Goal: Navigation & Orientation: Find specific page/section

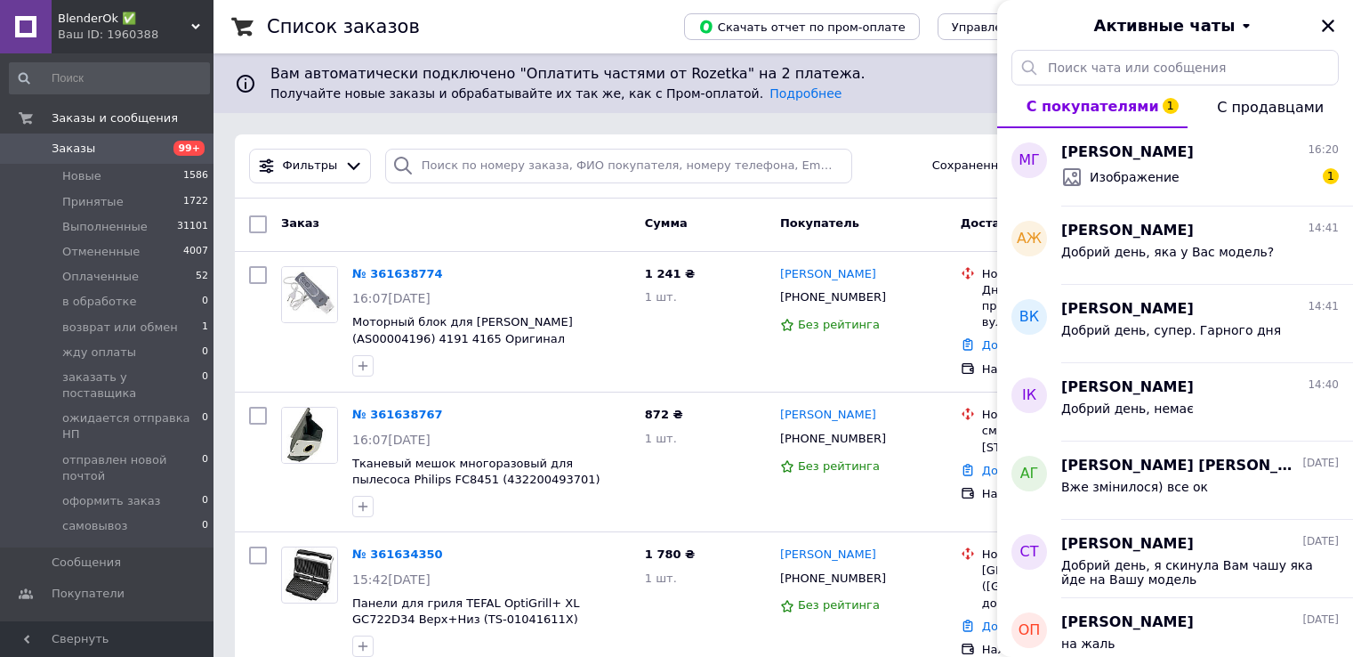
click at [107, 17] on span "BlenderOk ✅" at bounding box center [124, 19] width 133 height 16
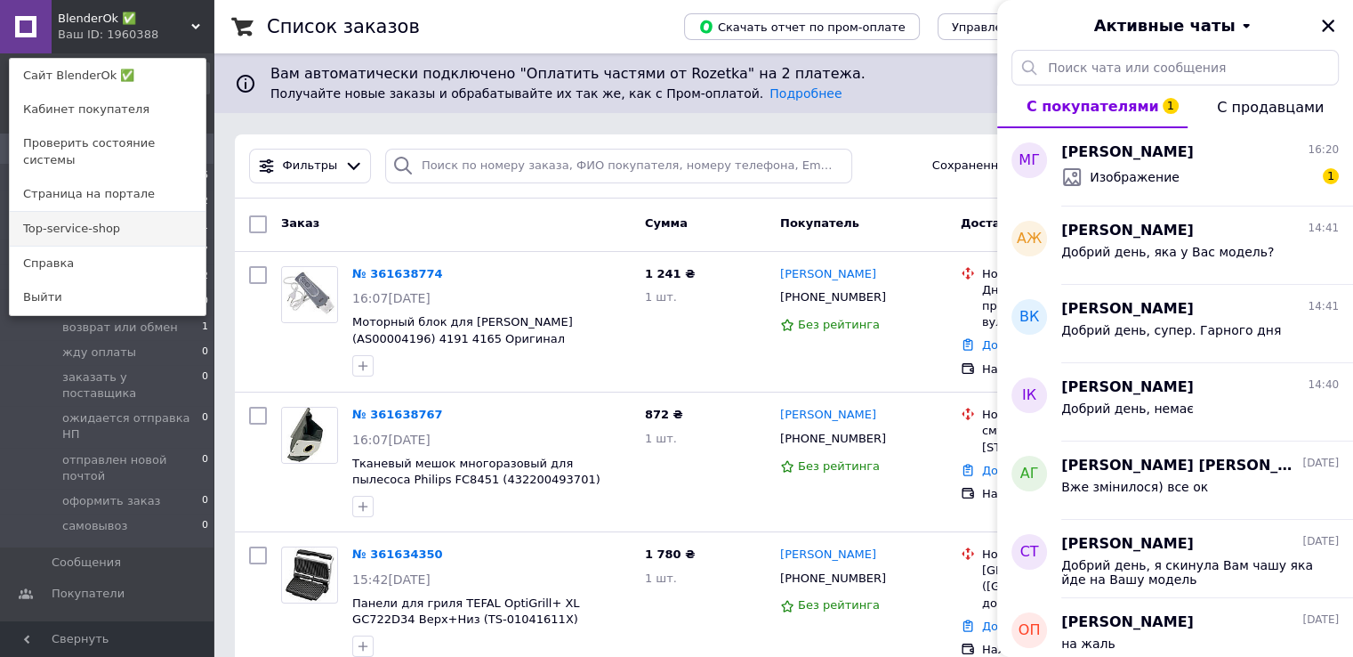
click at [121, 222] on link "Top-service-shop" at bounding box center [108, 229] width 196 height 34
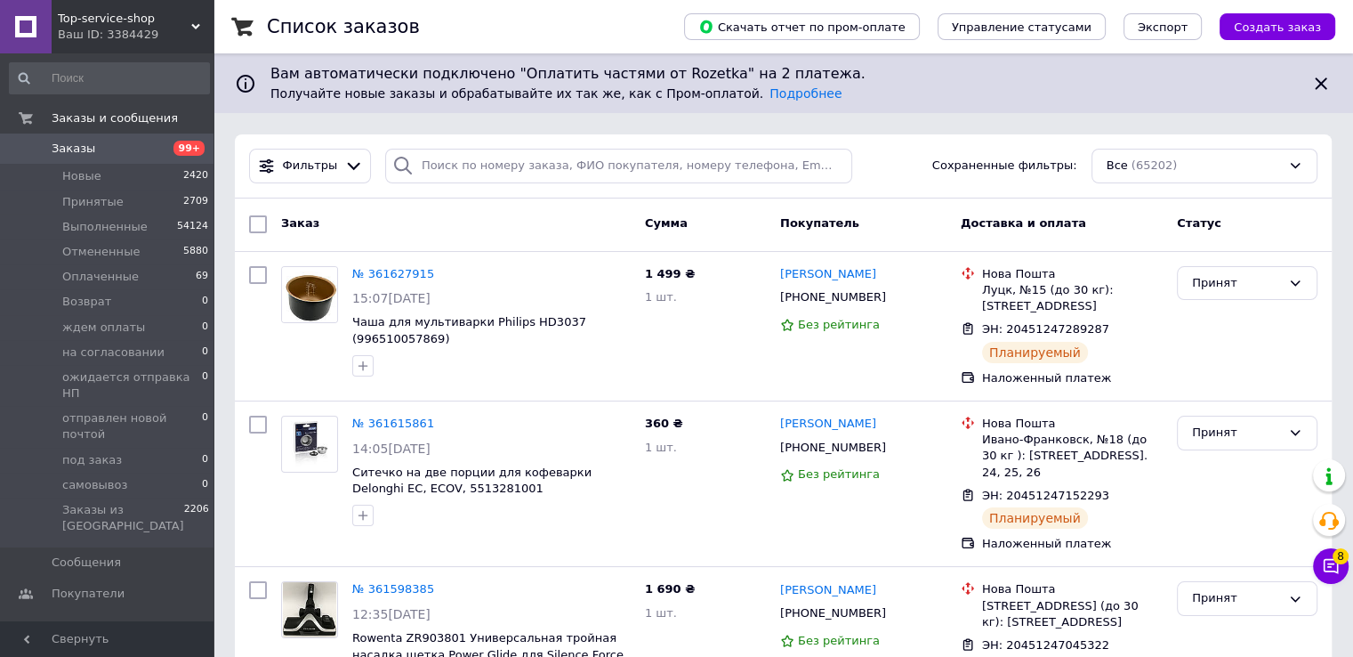
click at [132, 46] on div "Top-service-shop Ваш ID: 3384429" at bounding box center [133, 26] width 162 height 53
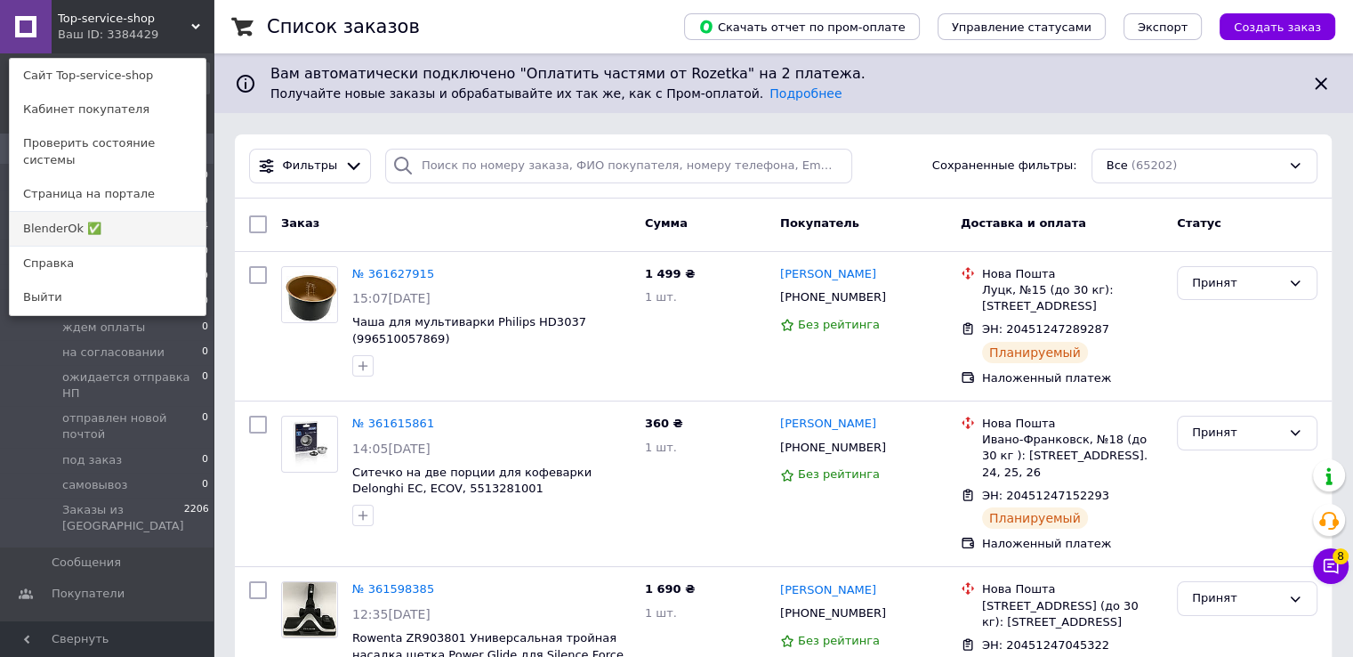
click at [125, 212] on link "BlenderOk ✅" at bounding box center [108, 229] width 196 height 34
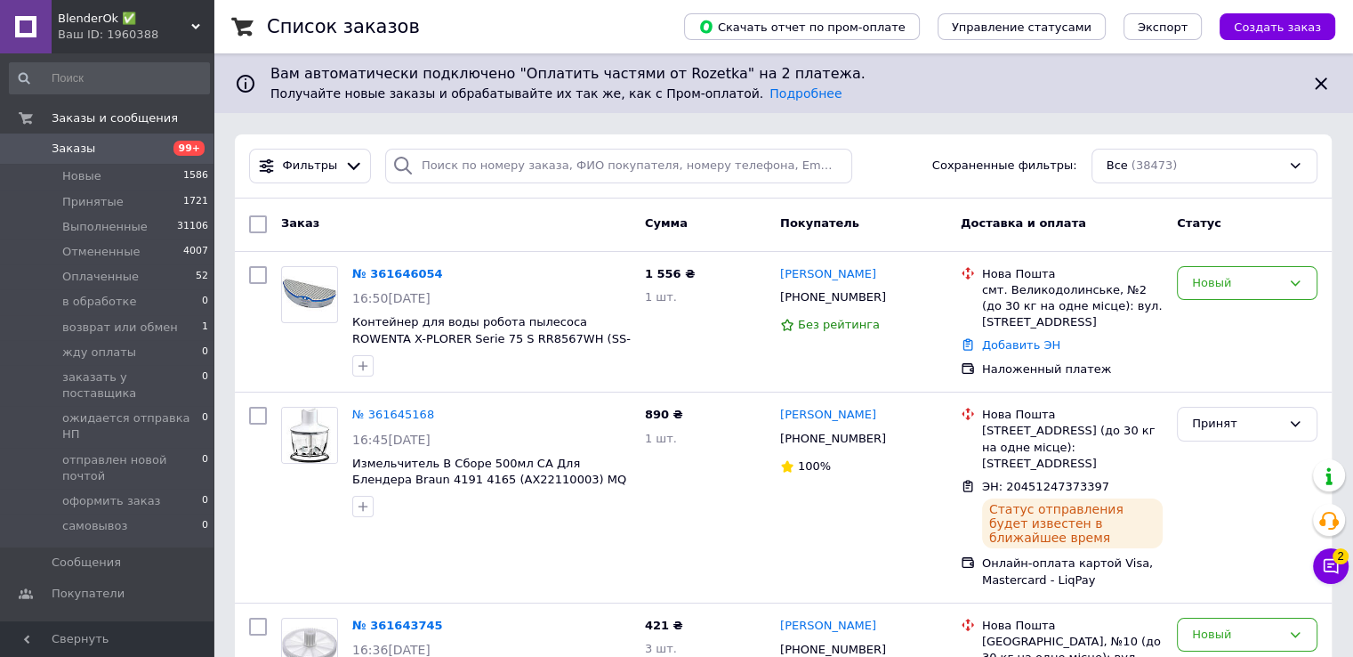
click at [127, 22] on span "BlenderOk ✅" at bounding box center [124, 19] width 133 height 16
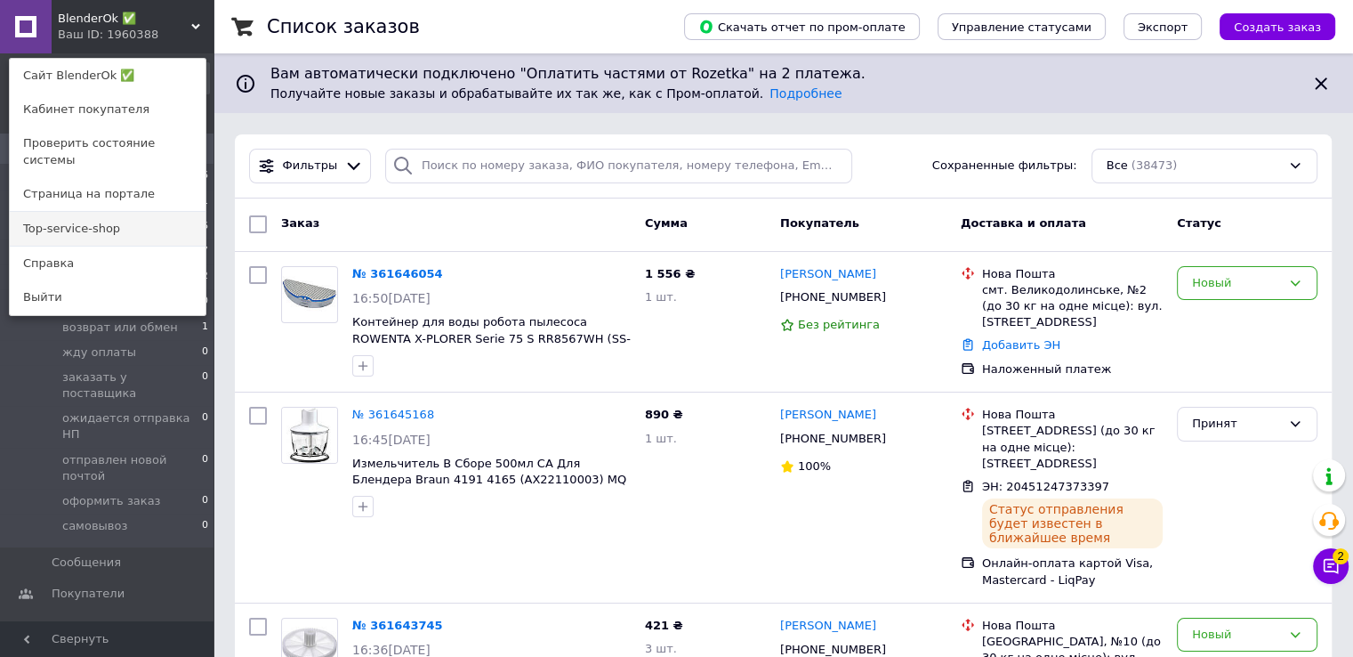
click at [133, 213] on link "Top-service-shop" at bounding box center [108, 229] width 196 height 34
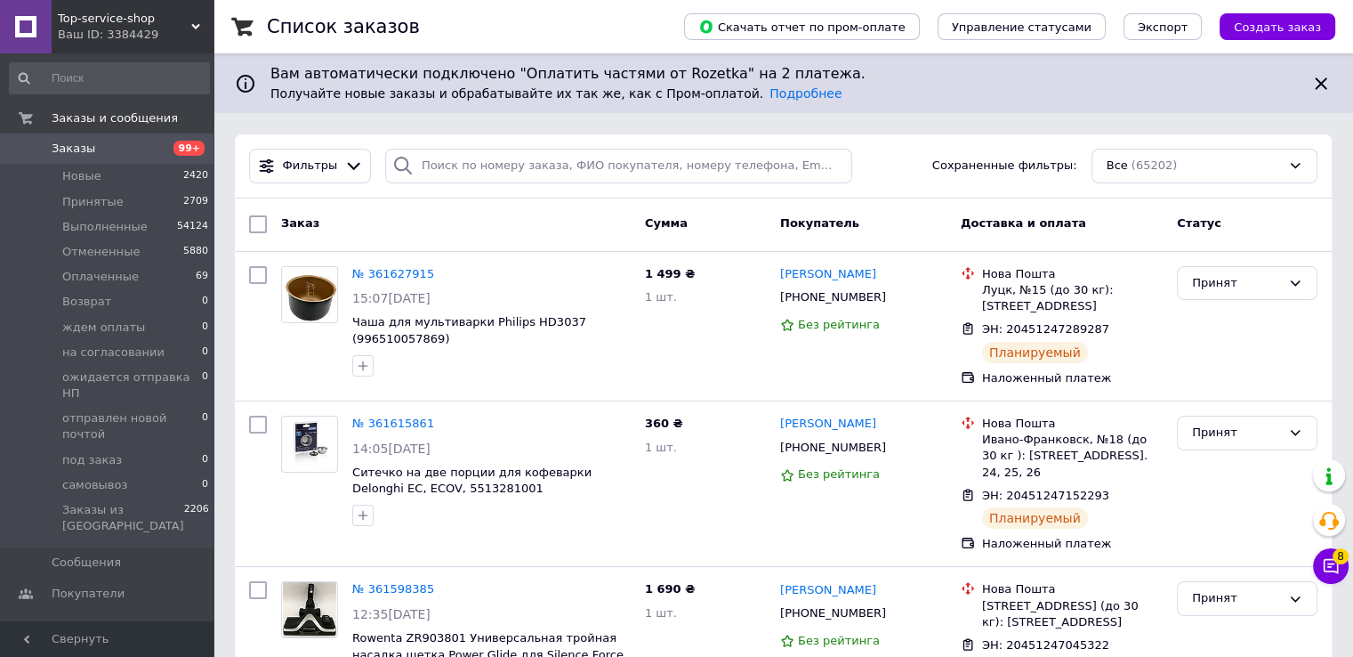
click at [93, 26] on span "Top-service-shop" at bounding box center [124, 19] width 133 height 16
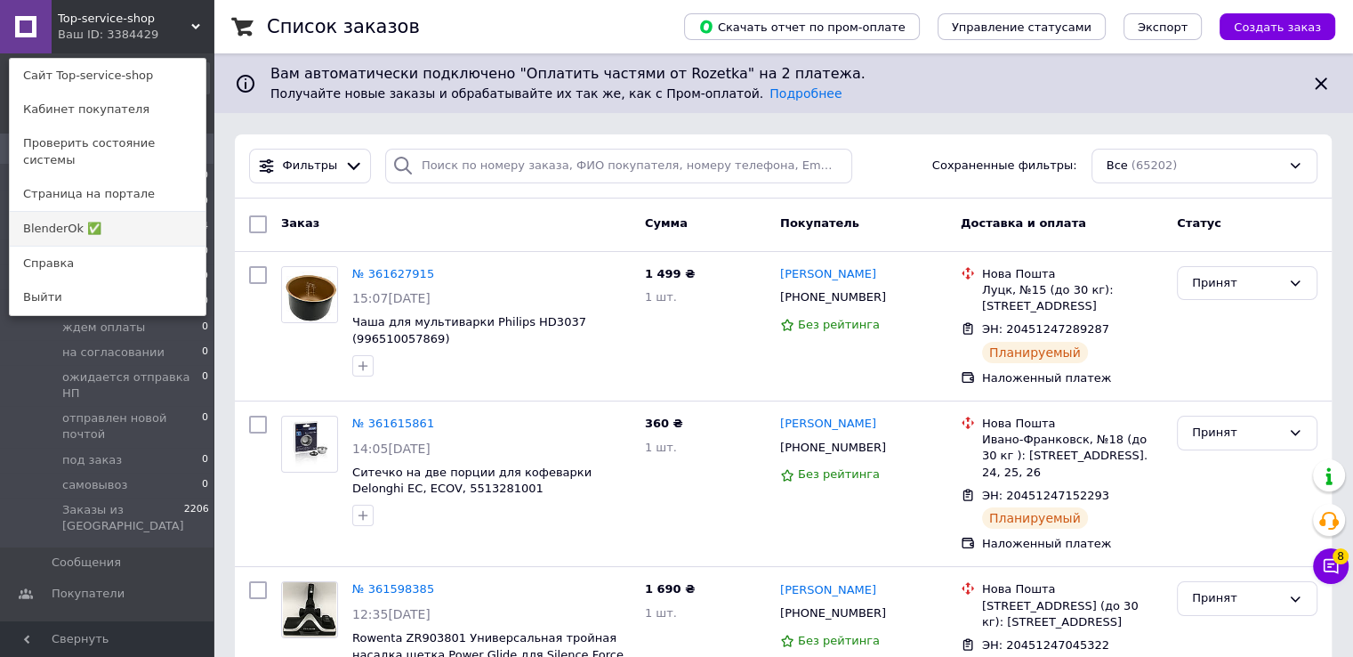
click at [149, 214] on link "BlenderOk ✅" at bounding box center [108, 229] width 196 height 34
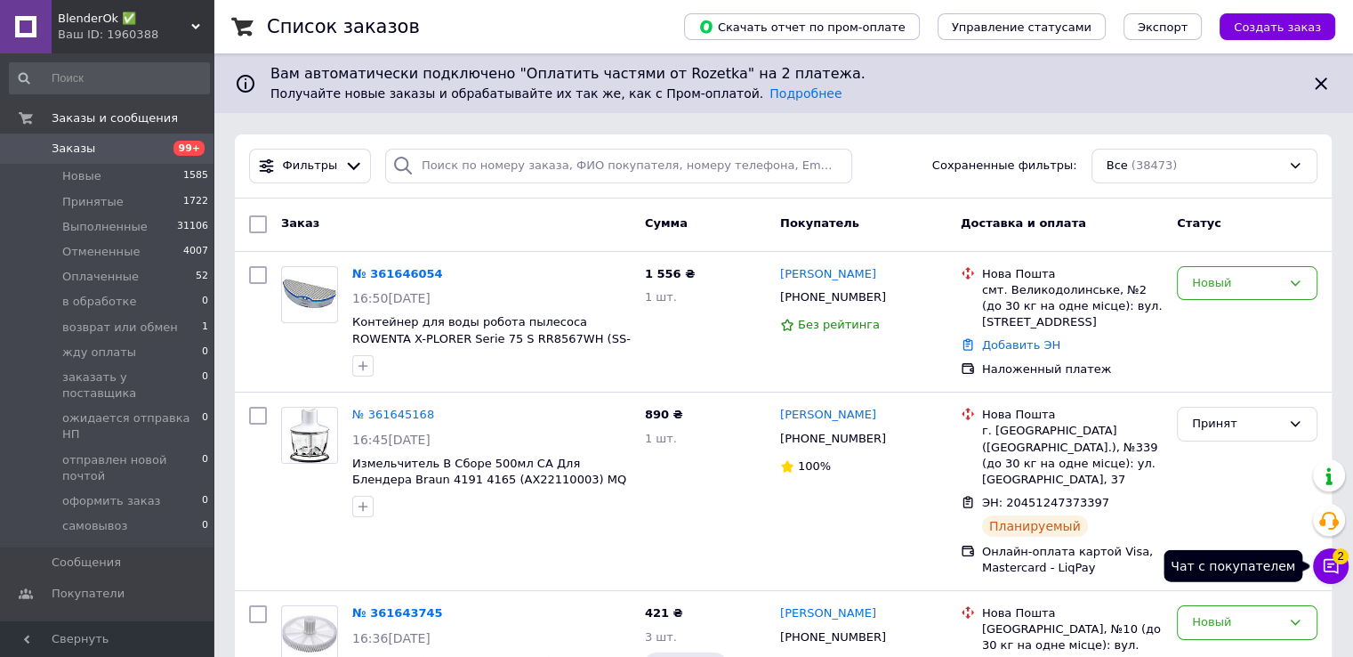
click at [1336, 560] on span "2" at bounding box center [1341, 556] width 16 height 16
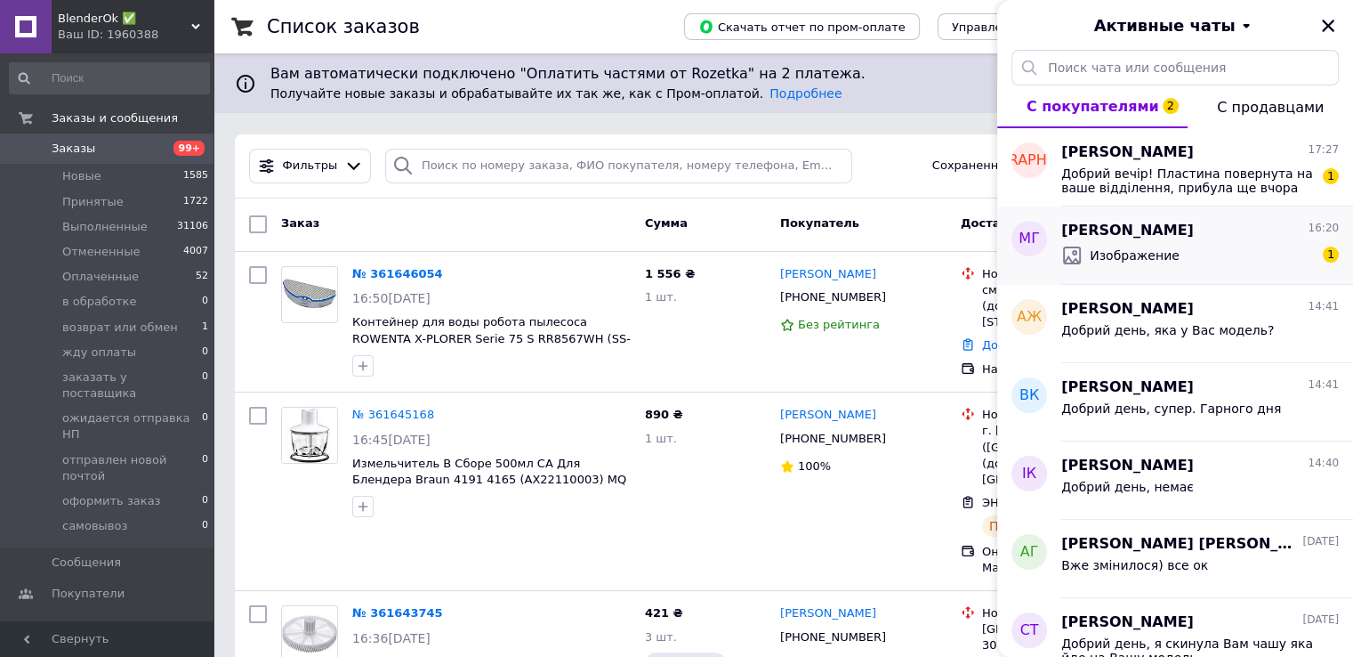
click at [1207, 264] on div "Изображение 1" at bounding box center [1200, 255] width 278 height 28
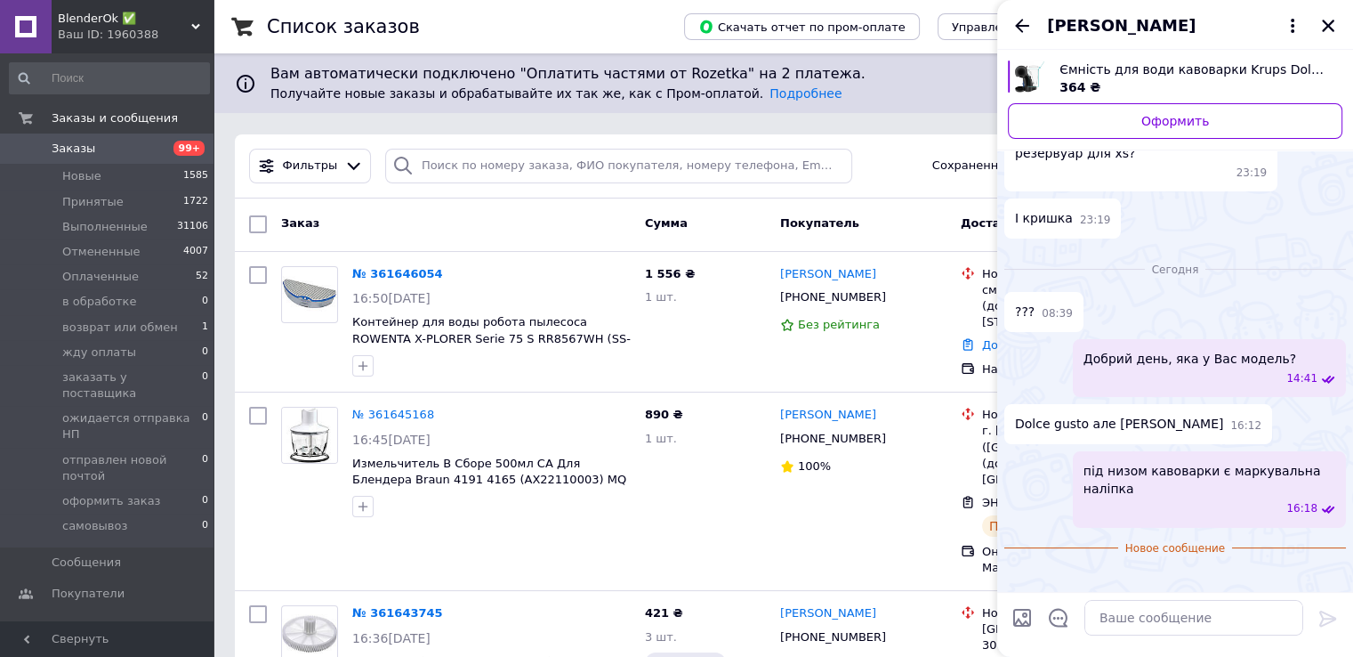
scroll to position [319, 0]
click at [1019, 569] on img at bounding box center [1012, 576] width 14 height 14
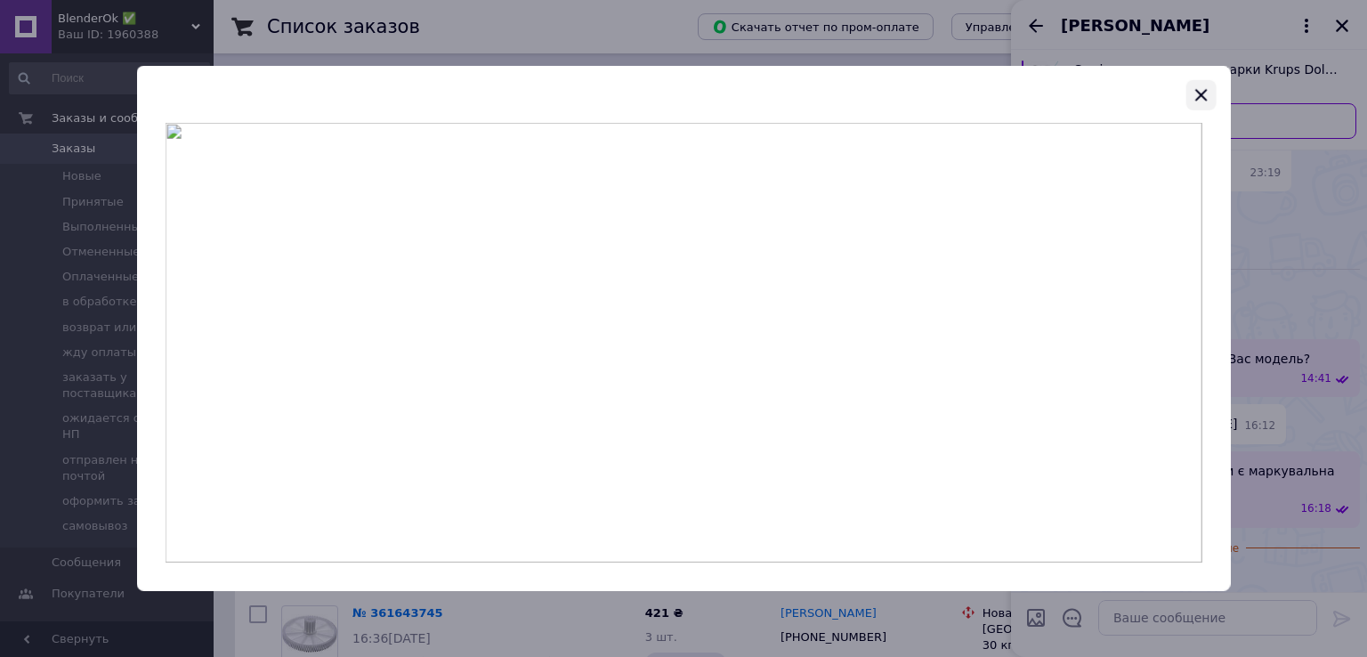
click at [1194, 87] on icon "button" at bounding box center [1200, 95] width 21 height 21
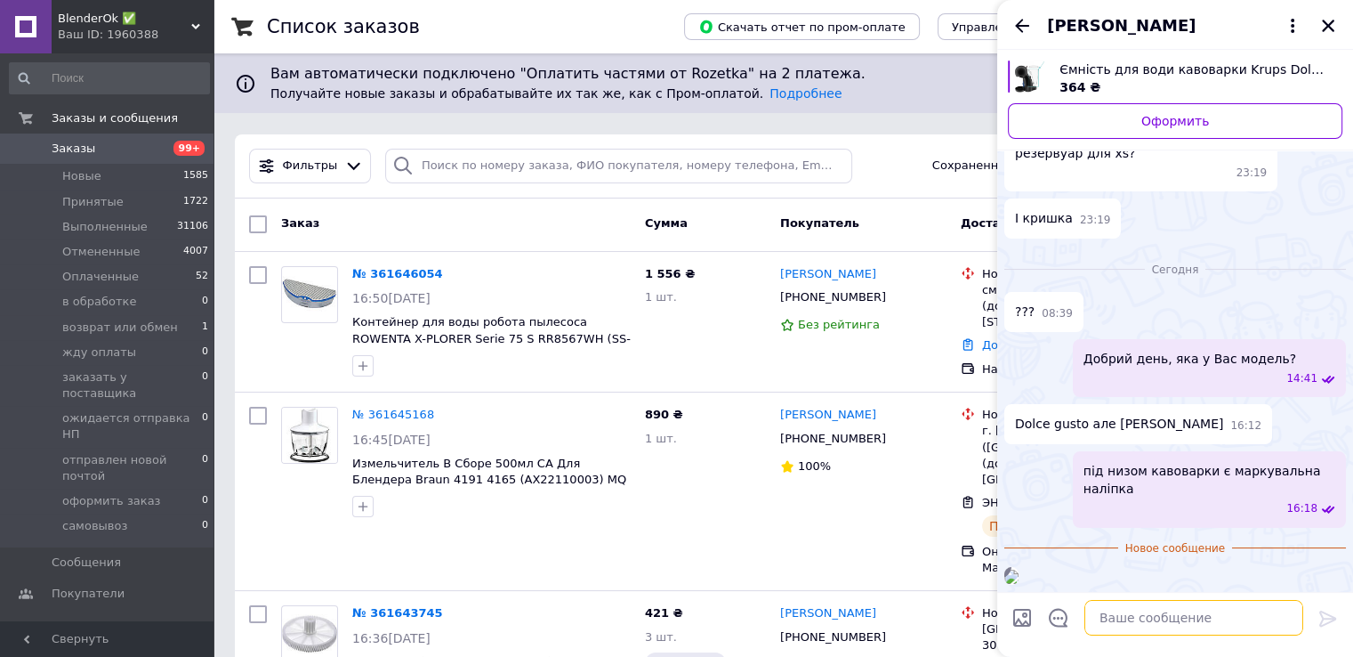
click at [1160, 627] on textarea at bounding box center [1194, 618] width 219 height 36
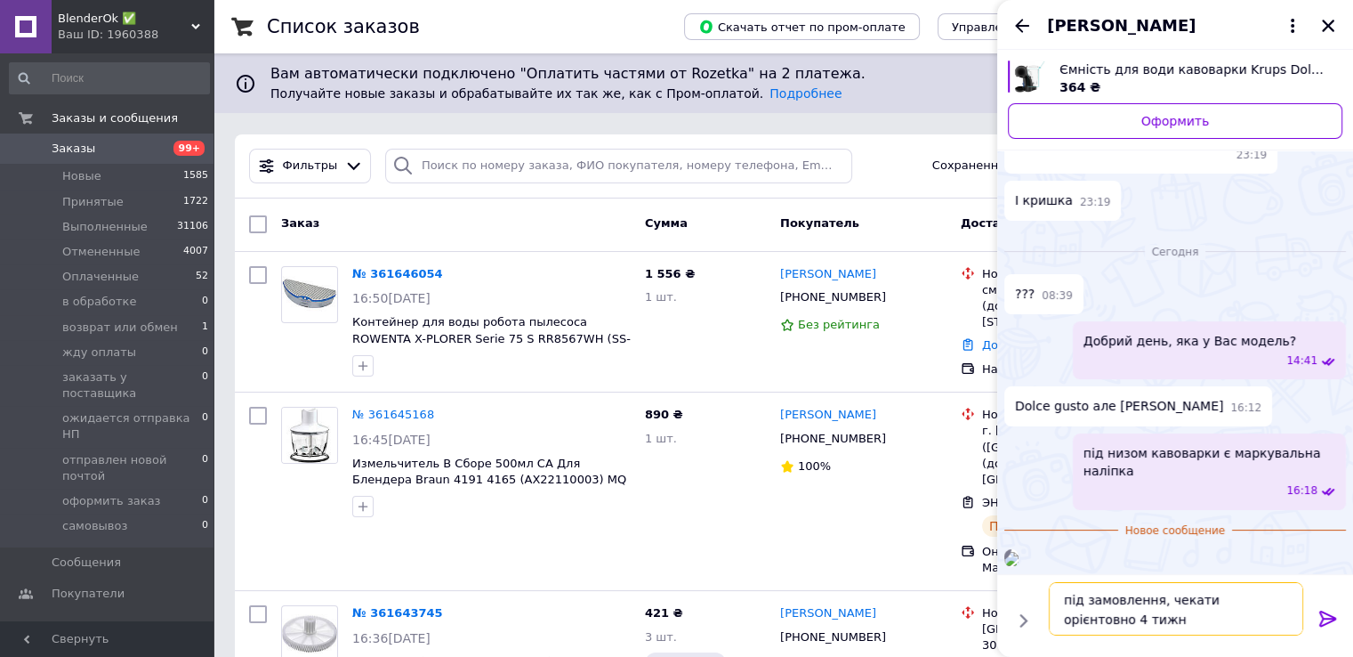
type textarea "під замовлення, чекати орієнтовно 4 тижні"
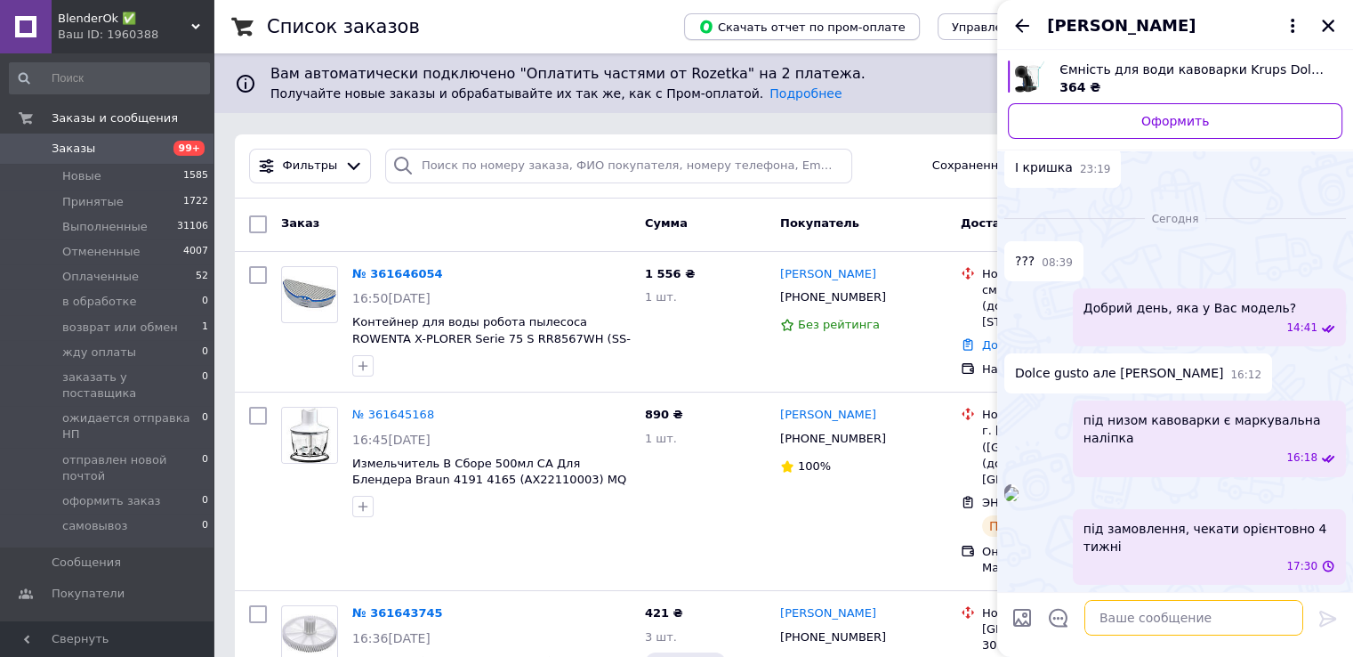
scroll to position [352, 0]
click at [1016, 24] on icon "Назад" at bounding box center [1022, 25] width 21 height 21
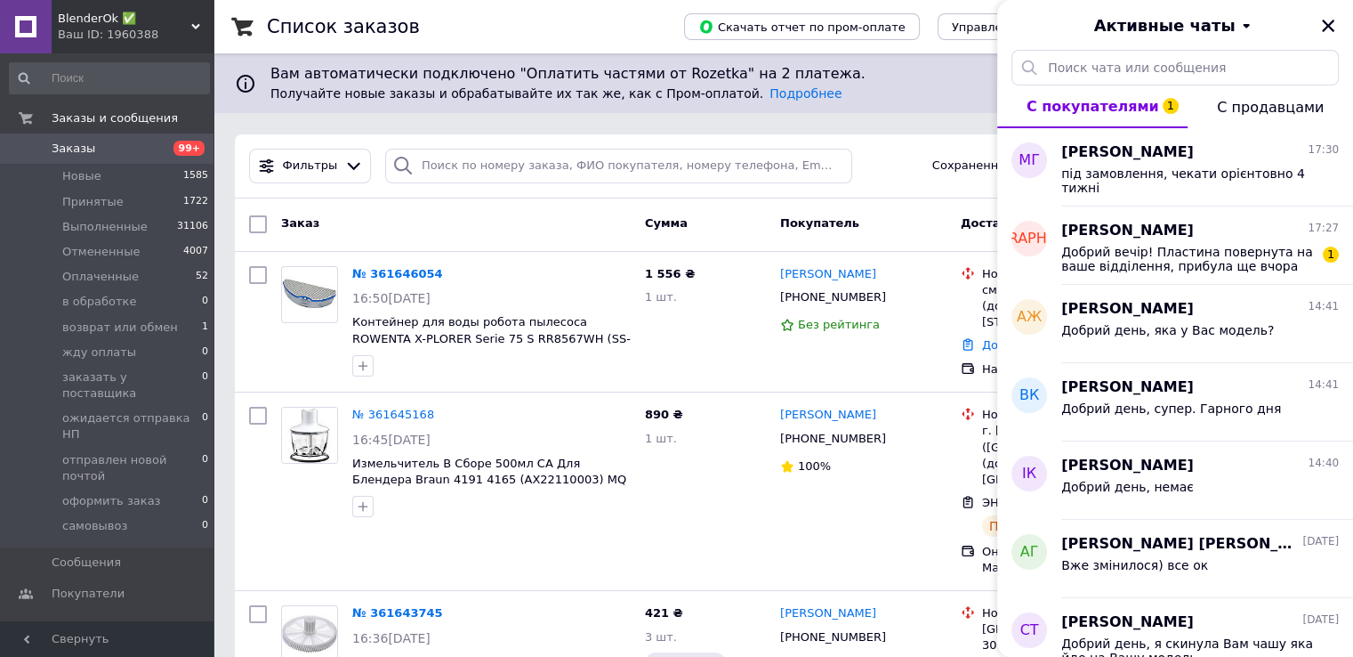
click at [142, 23] on span "BlenderOk ✅" at bounding box center [124, 19] width 133 height 16
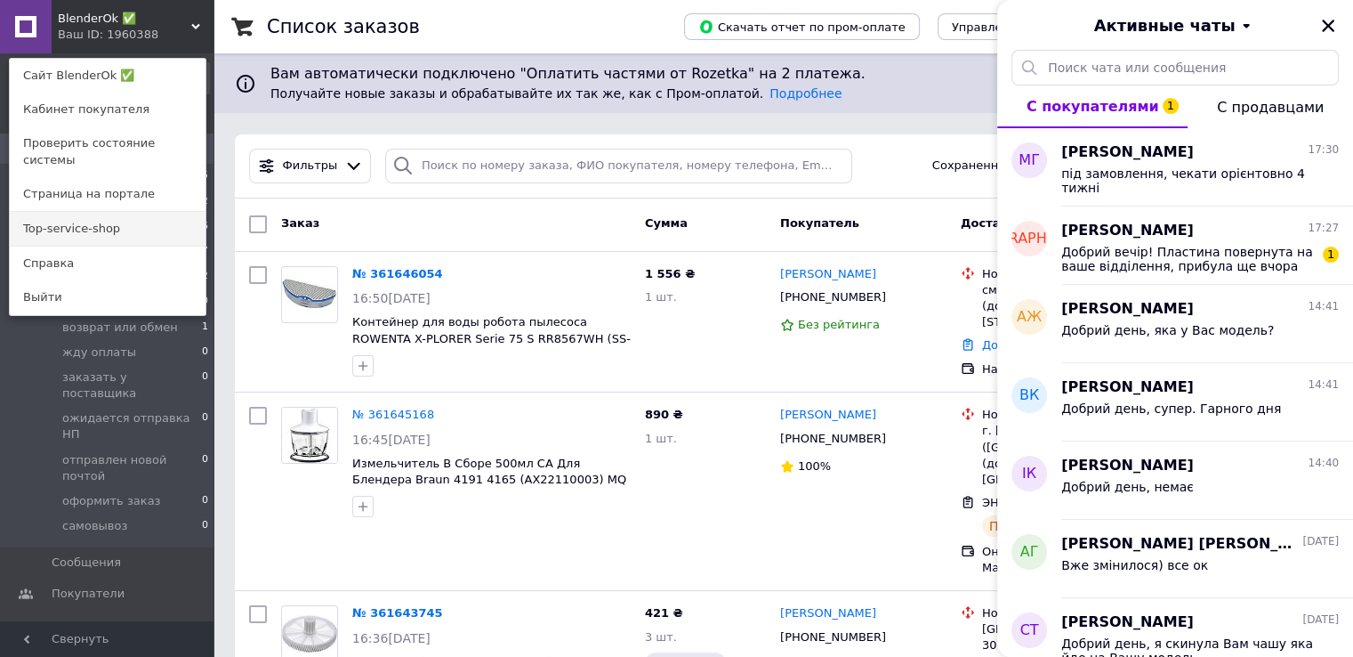
click at [129, 219] on link "Top-service-shop" at bounding box center [108, 229] width 196 height 34
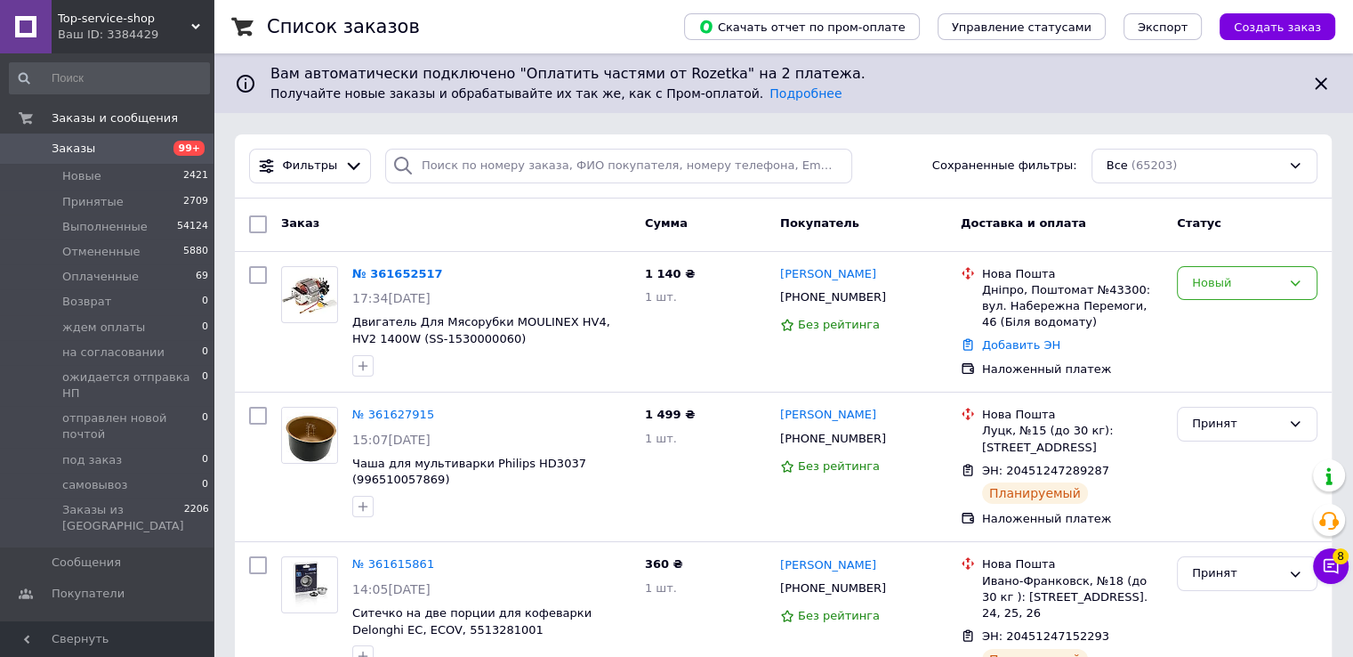
click at [129, 36] on div "Ваш ID: 3384429" at bounding box center [136, 35] width 156 height 16
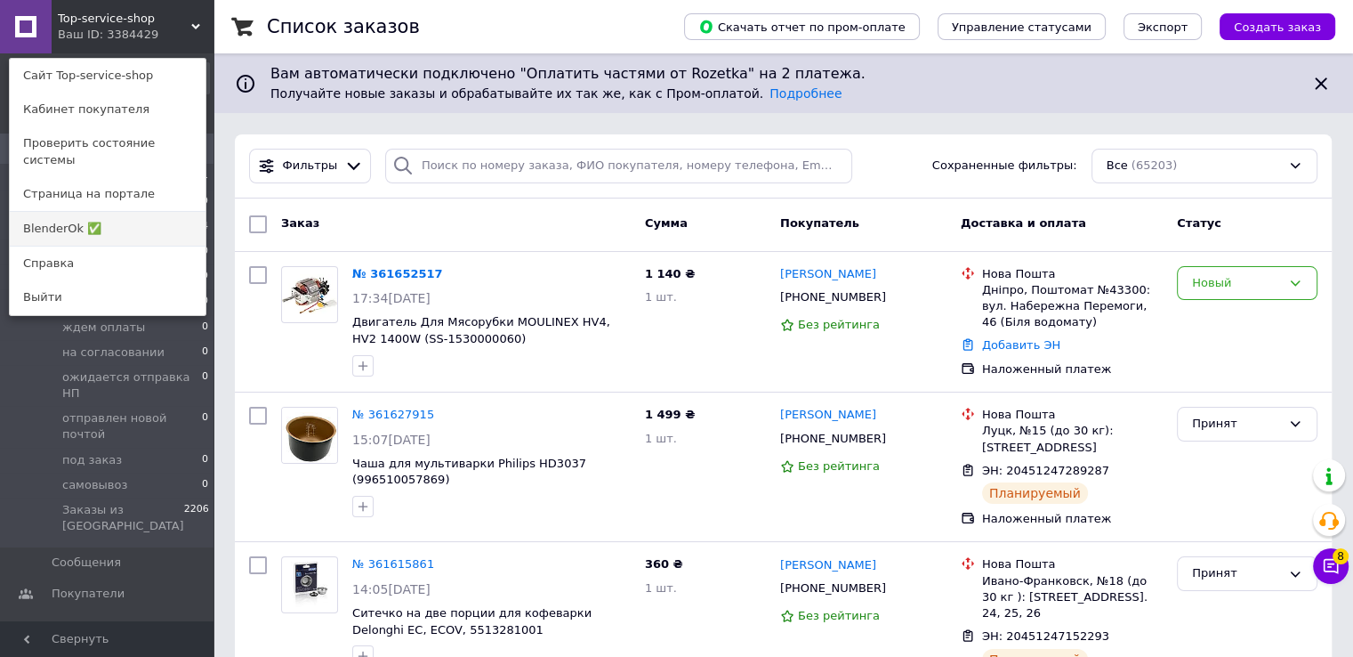
click at [128, 221] on link "BlenderOk ✅" at bounding box center [108, 229] width 196 height 34
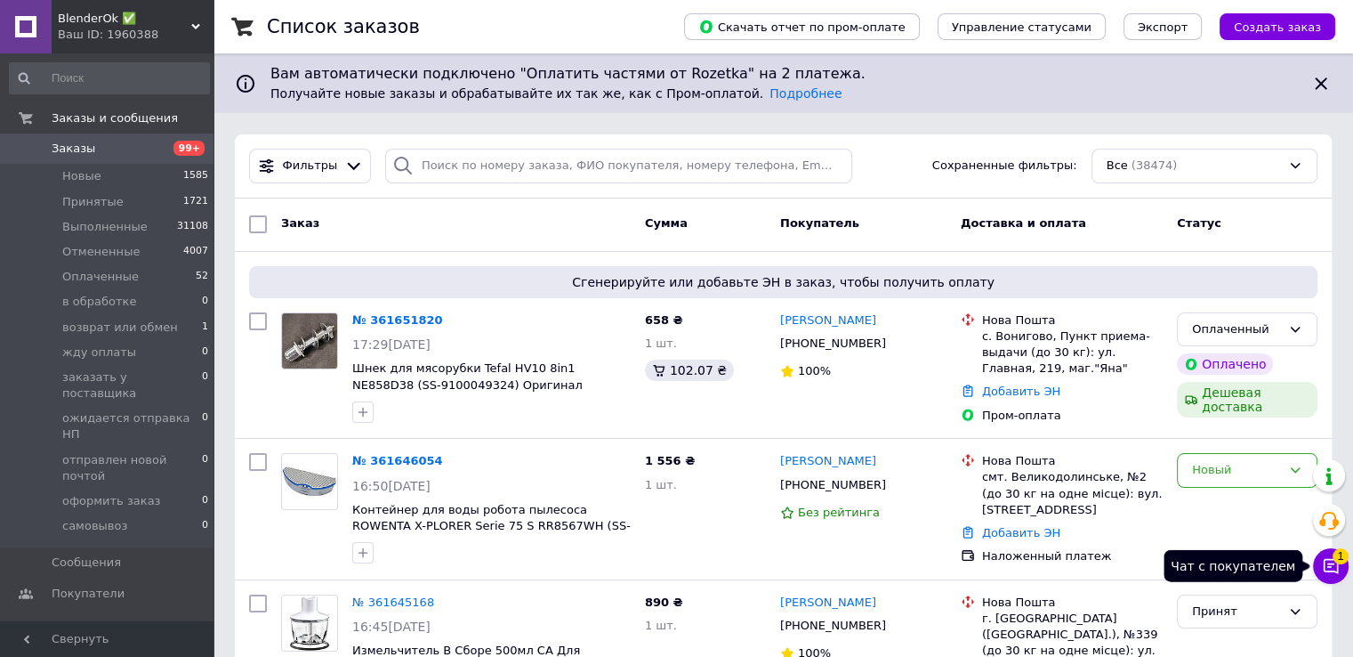
click at [1330, 561] on icon at bounding box center [1331, 566] width 18 height 18
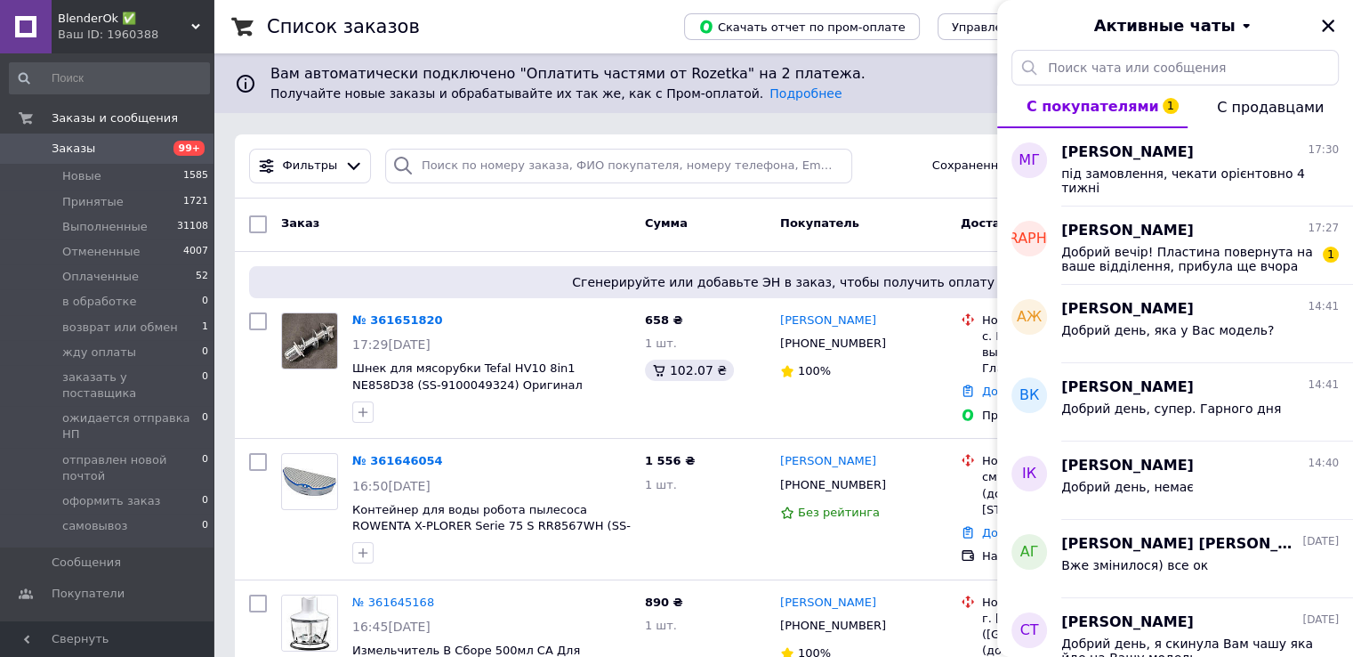
click at [133, 20] on span "BlenderOk ✅" at bounding box center [124, 19] width 133 height 16
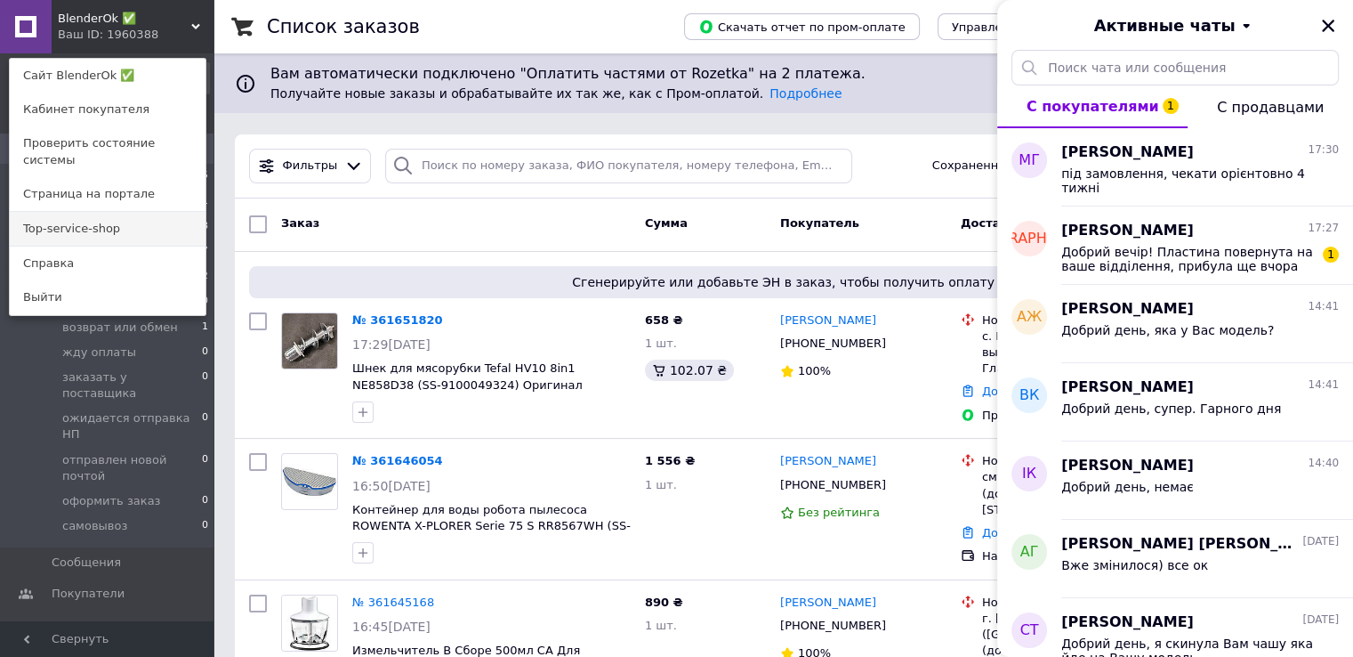
click at [126, 218] on link "Top-service-shop" at bounding box center [108, 229] width 196 height 34
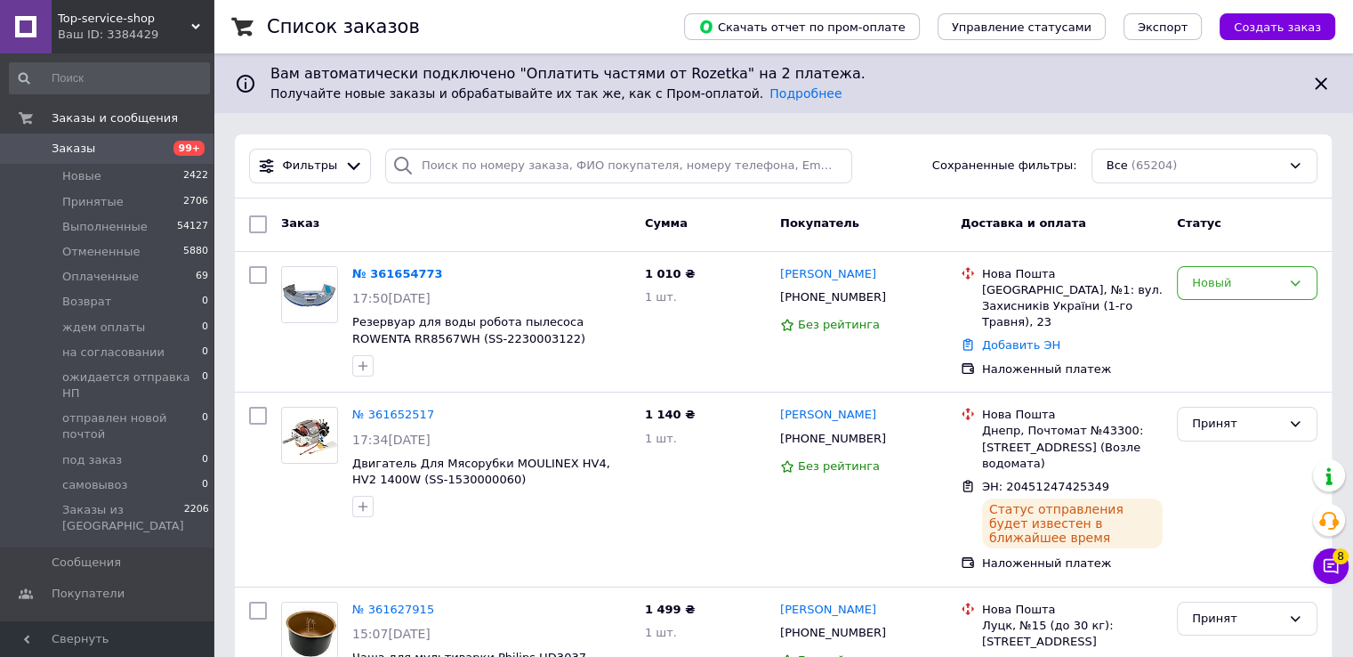
click at [116, 29] on div "Ваш ID: 3384429" at bounding box center [136, 35] width 156 height 16
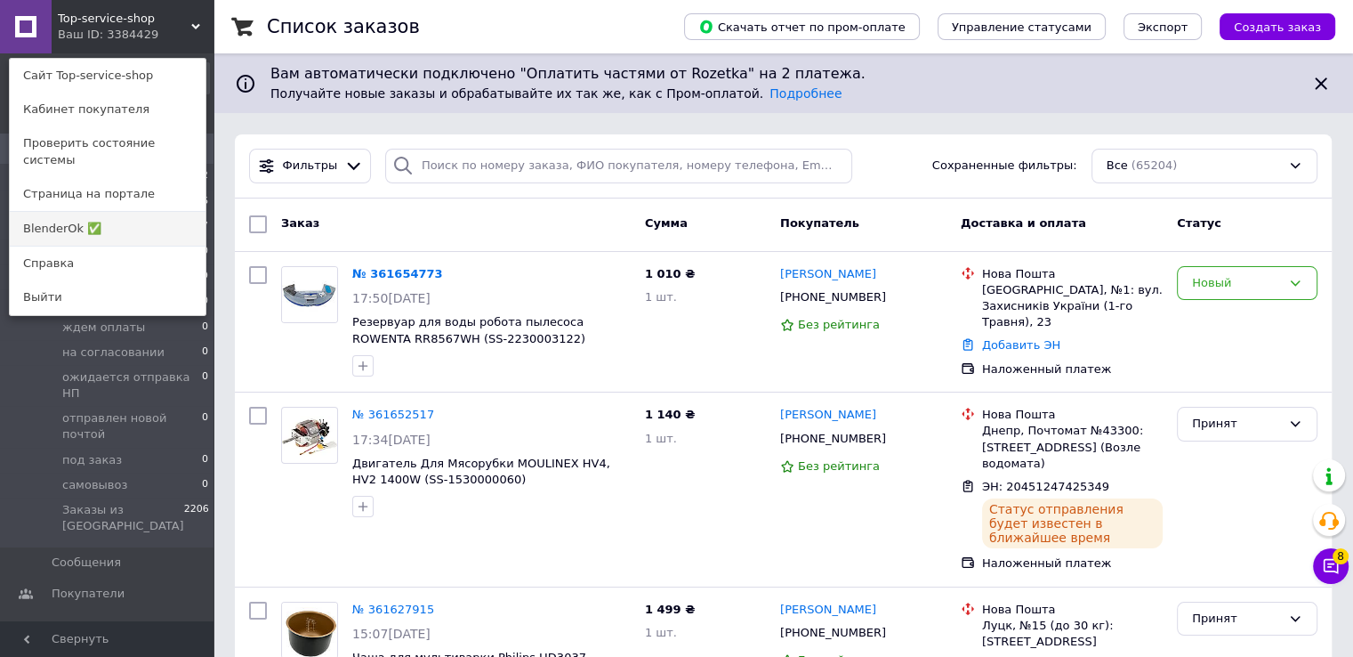
click at [123, 218] on link "BlenderOk ✅" at bounding box center [108, 229] width 196 height 34
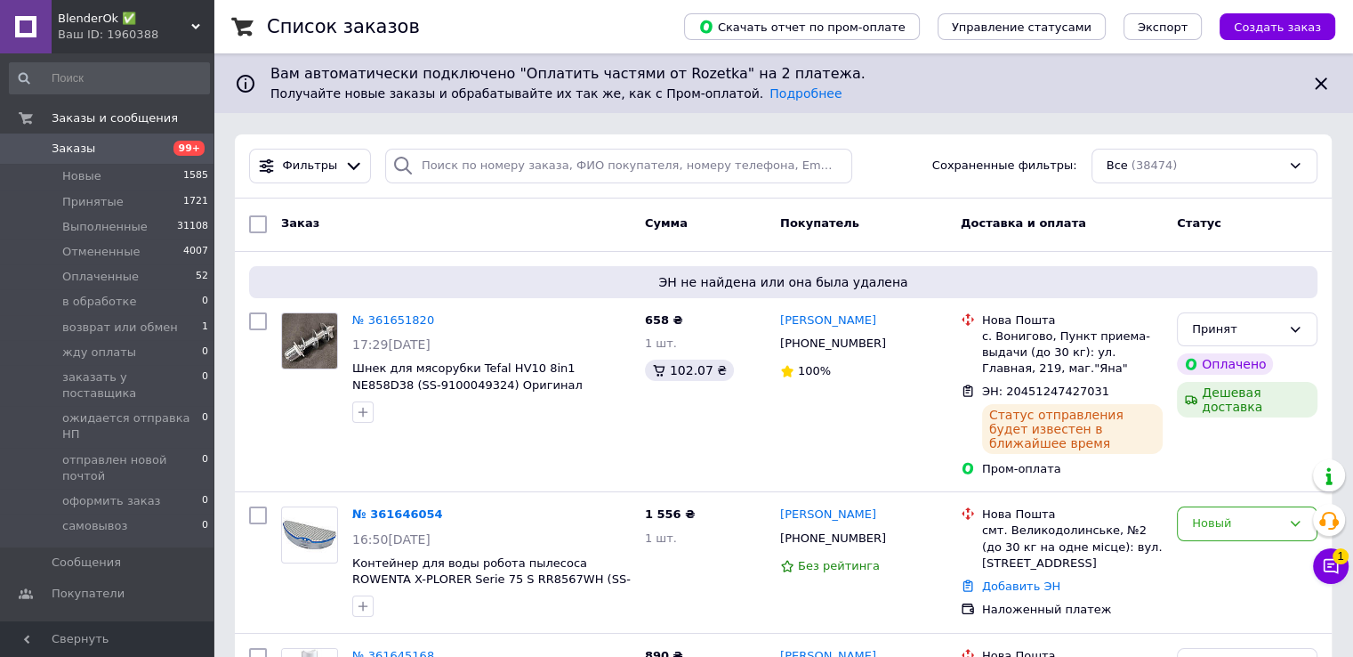
click at [154, 20] on span "BlenderOk ✅" at bounding box center [124, 19] width 133 height 16
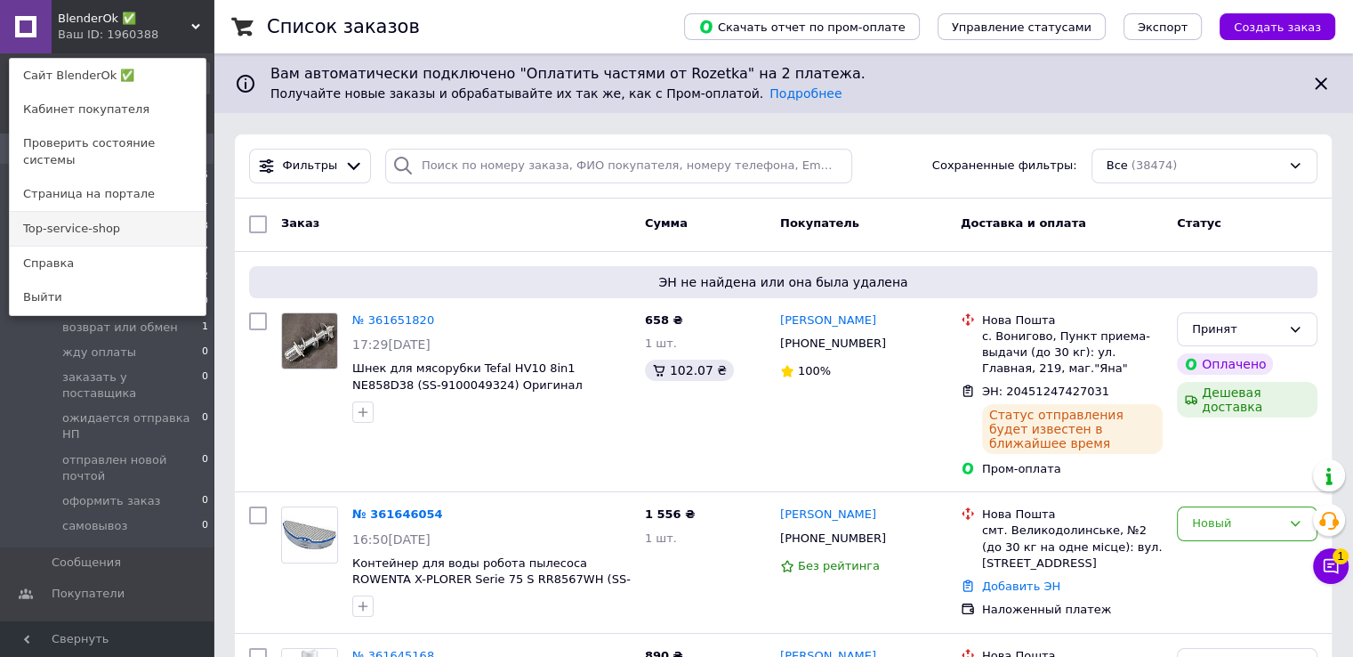
click at [123, 214] on link "Top-service-shop" at bounding box center [108, 229] width 196 height 34
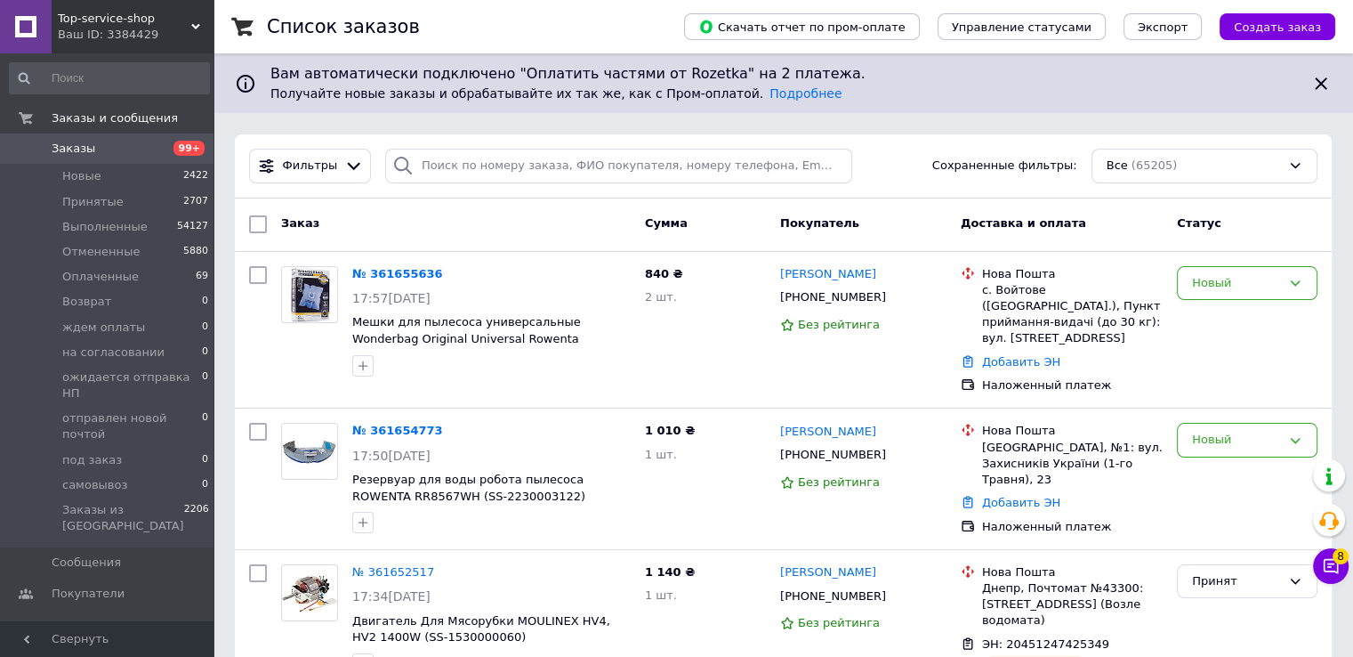
click at [91, 19] on span "Top-service-shop" at bounding box center [124, 19] width 133 height 16
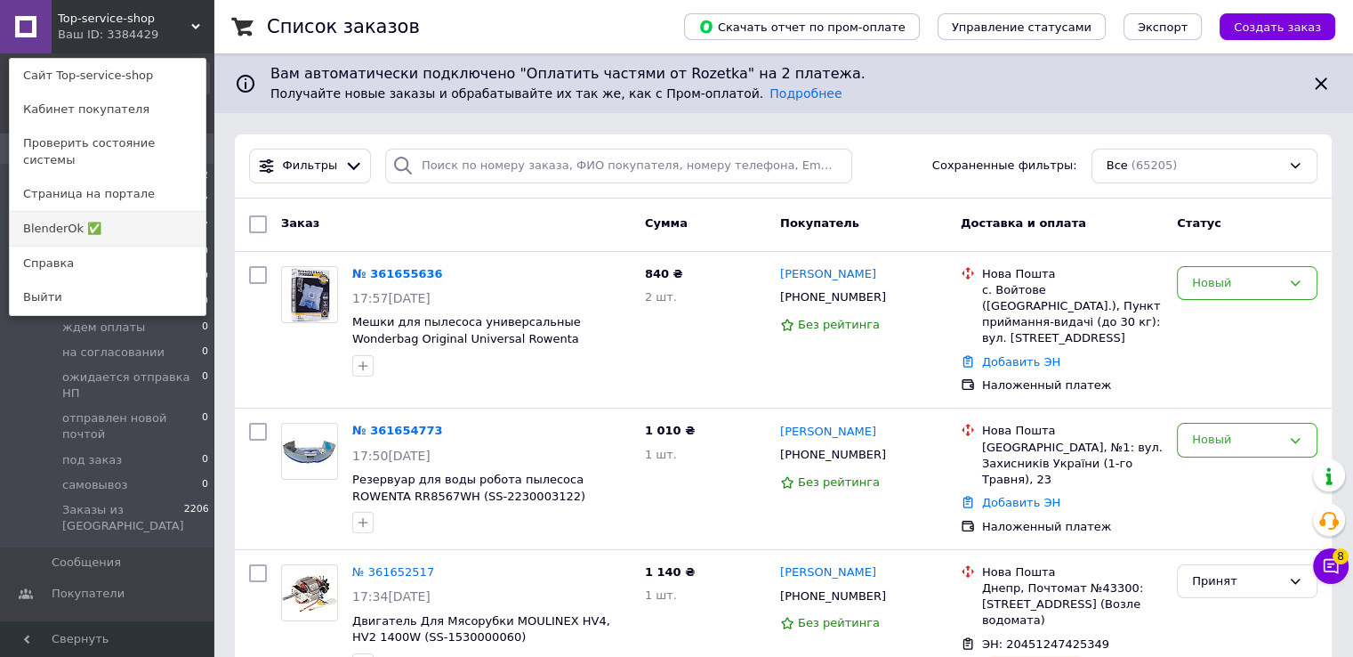
click at [117, 212] on link "BlenderOk ✅" at bounding box center [108, 229] width 196 height 34
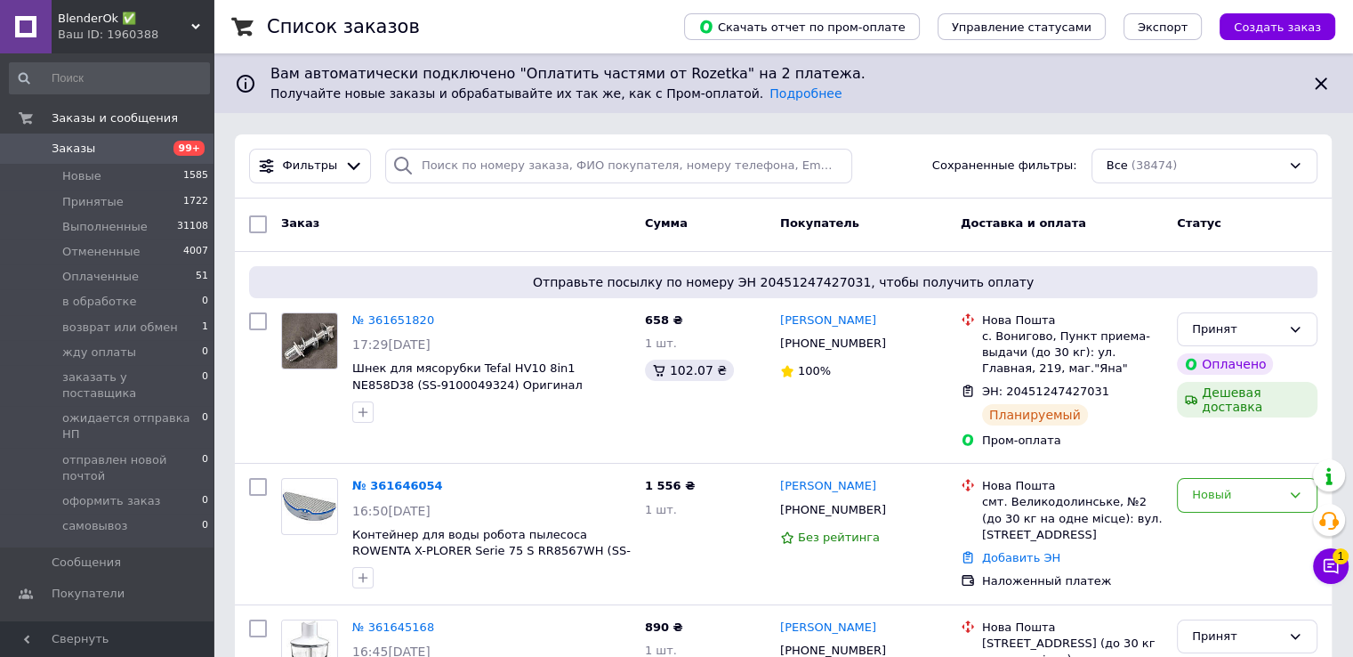
click at [100, 30] on div "Ваш ID: 1960388" at bounding box center [136, 35] width 156 height 16
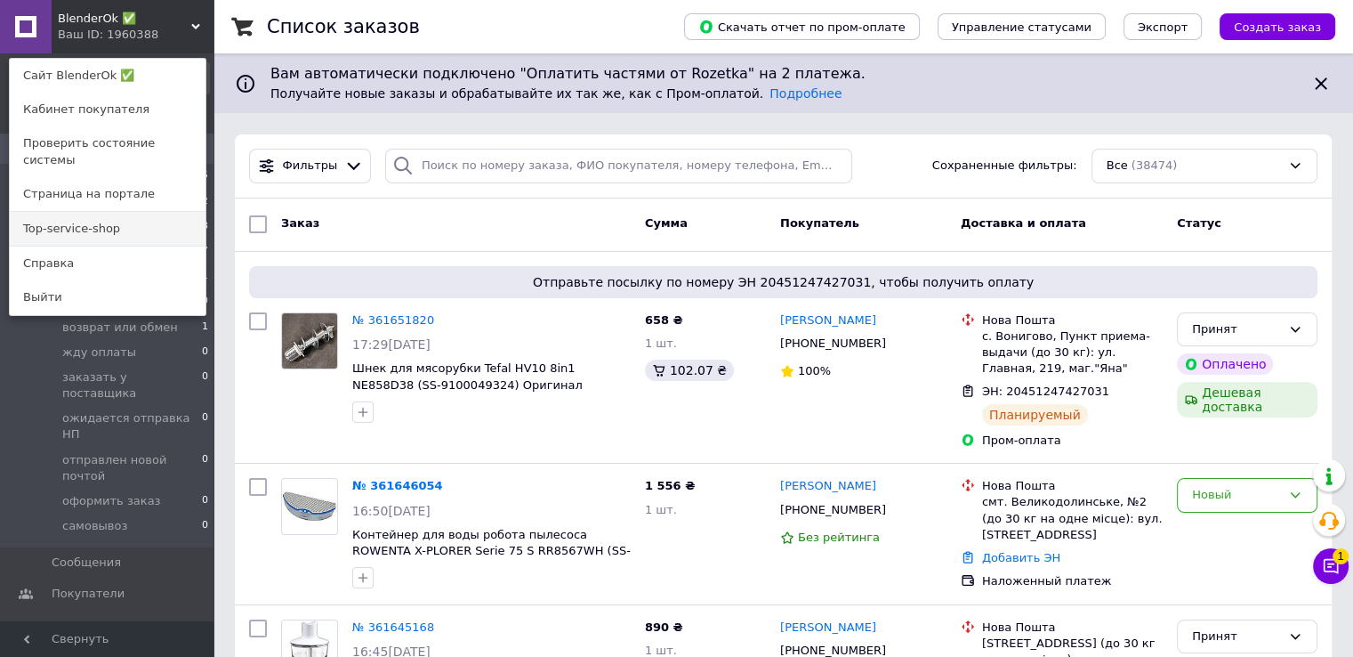
click at [103, 222] on link "Top-service-shop" at bounding box center [108, 229] width 196 height 34
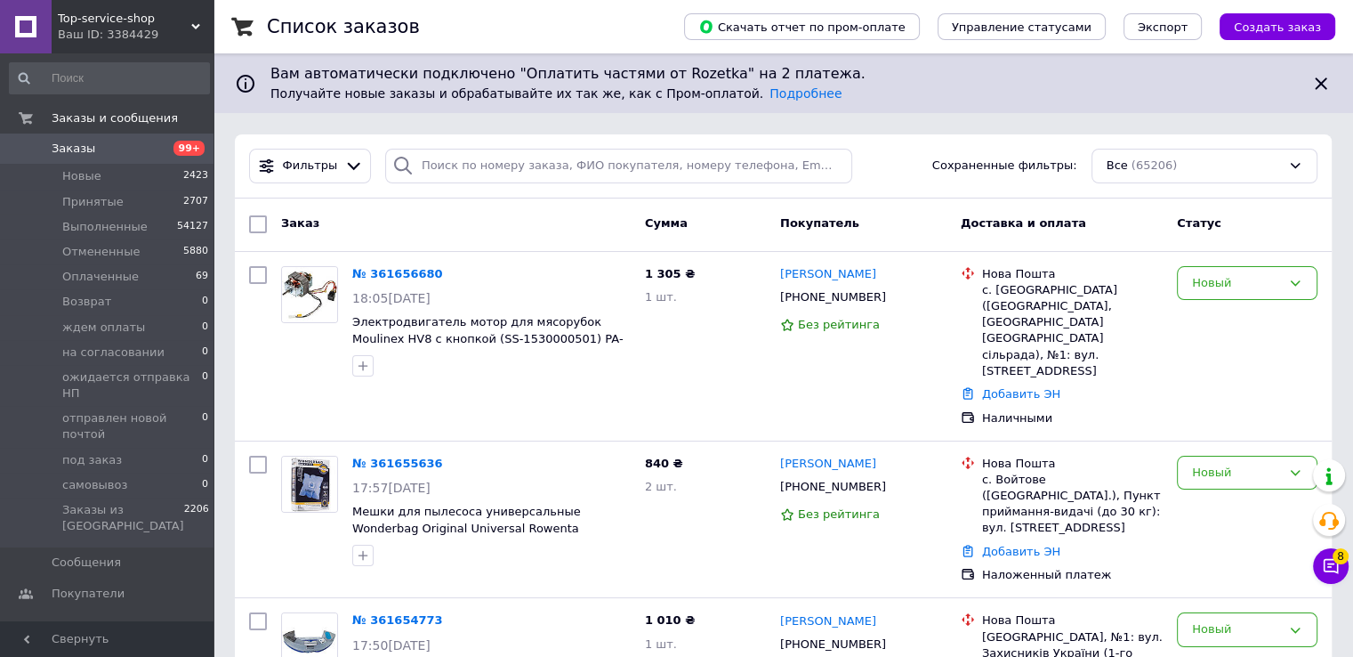
click at [113, 31] on div "Ваш ID: 3384429" at bounding box center [136, 35] width 156 height 16
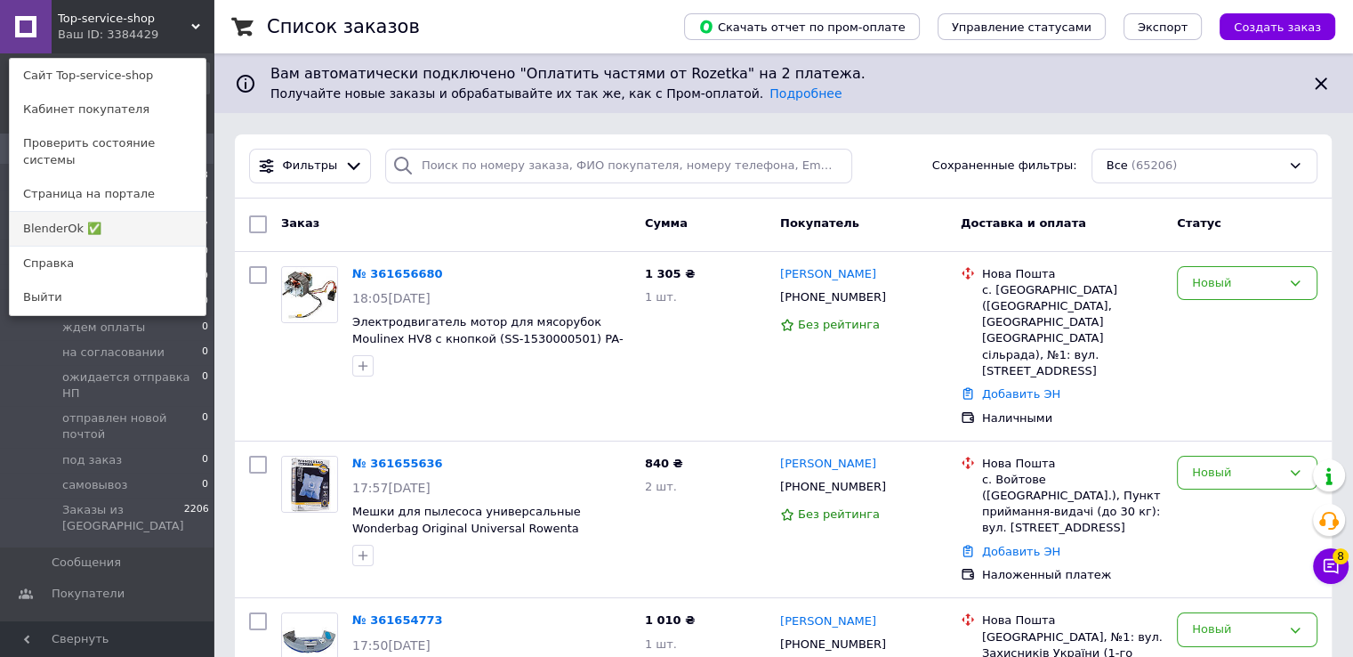
click at [125, 214] on link "BlenderOk ✅" at bounding box center [108, 229] width 196 height 34
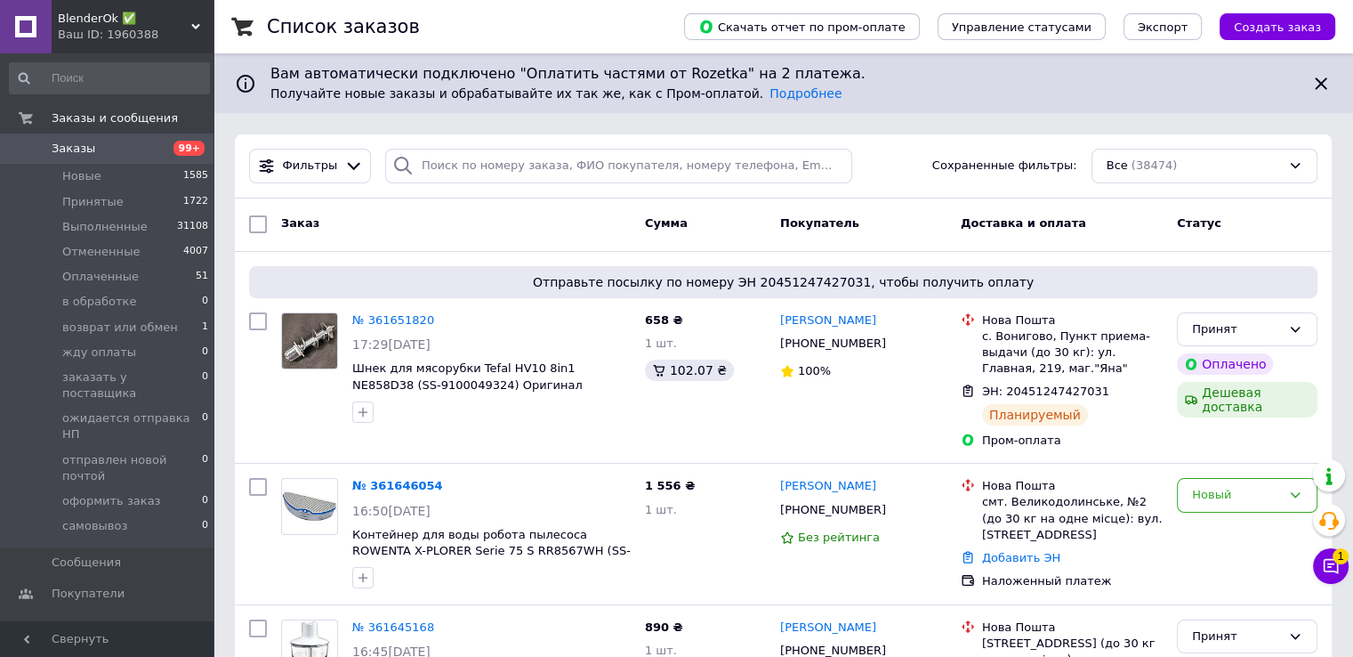
drag, startPoint x: 132, startPoint y: 29, endPoint x: 129, endPoint y: 85, distance: 55.2
click at [131, 28] on div "Ваш ID: 1960388" at bounding box center [136, 35] width 156 height 16
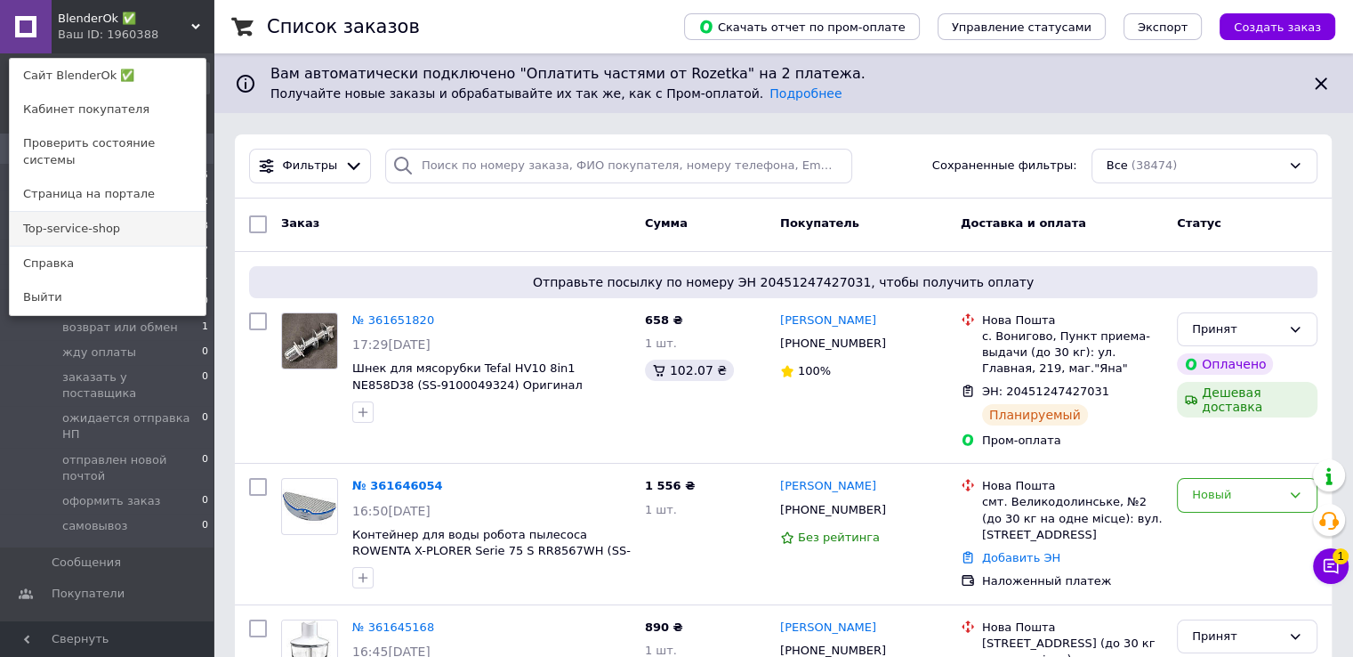
click at [110, 214] on link "Top-service-shop" at bounding box center [108, 229] width 196 height 34
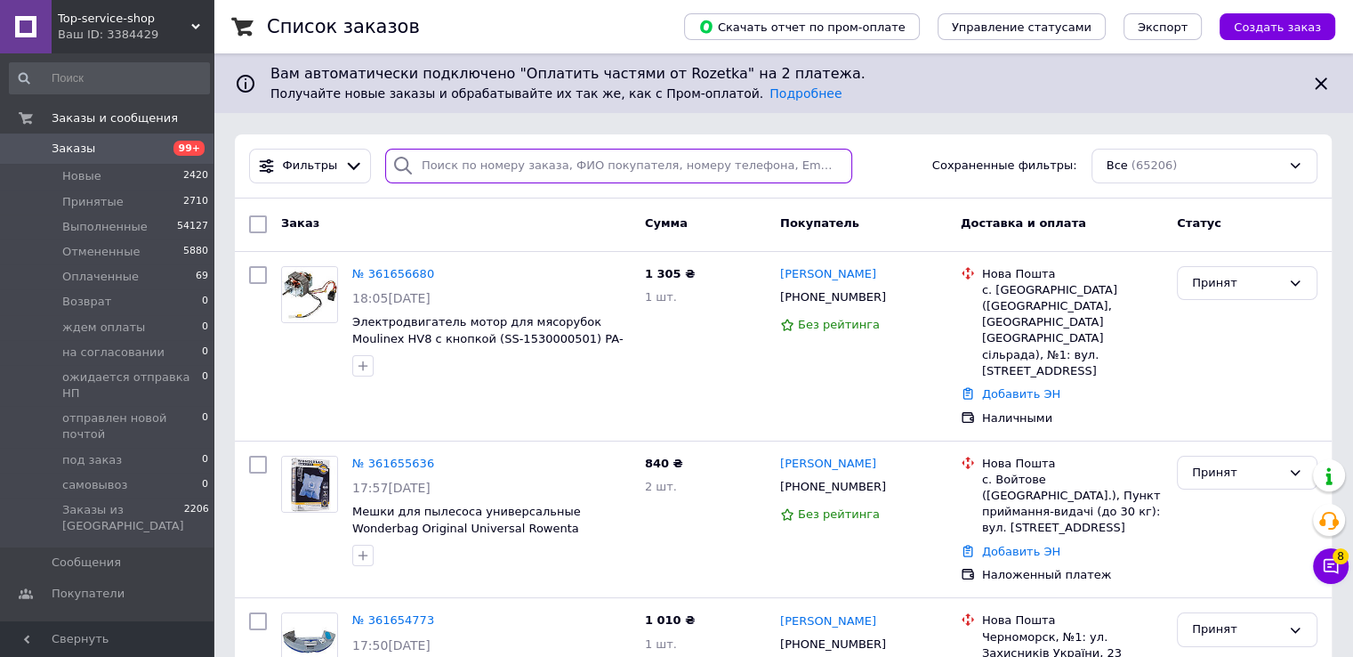
click at [525, 157] on input "search" at bounding box center [618, 166] width 467 height 35
paste input "361377498"
type input "361377498"
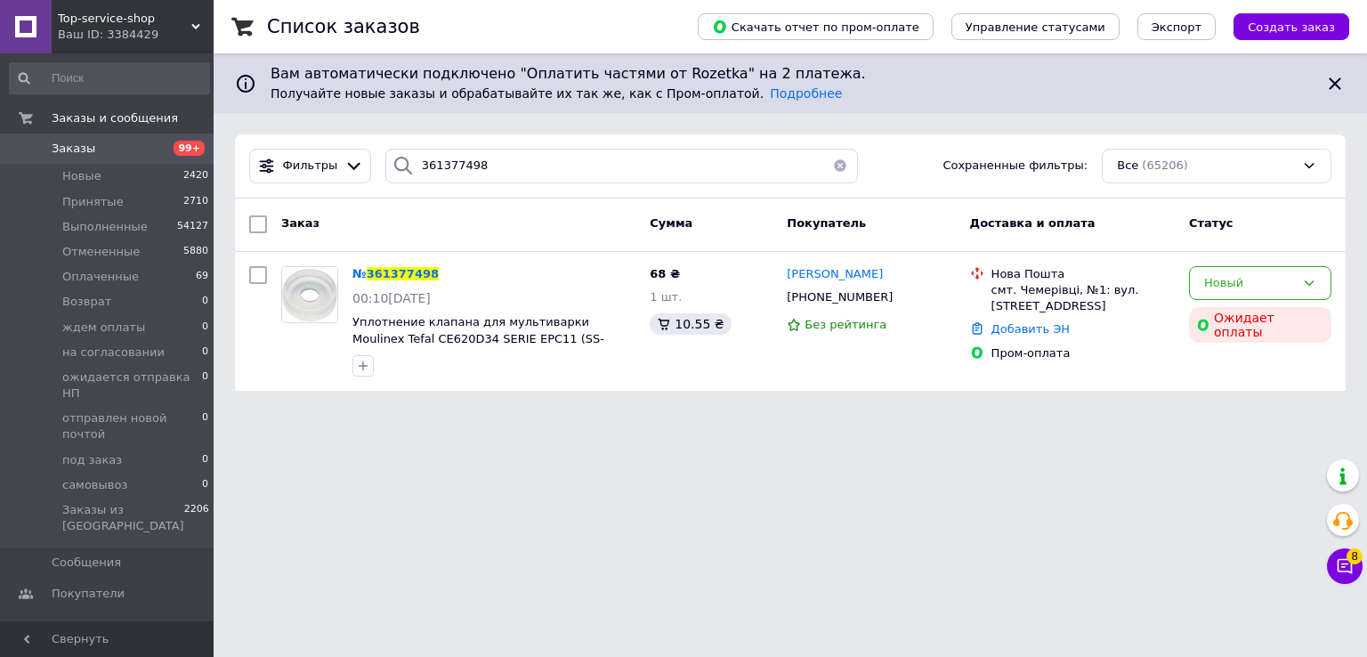
click at [121, 24] on span "Top-service-shop" at bounding box center [124, 19] width 133 height 16
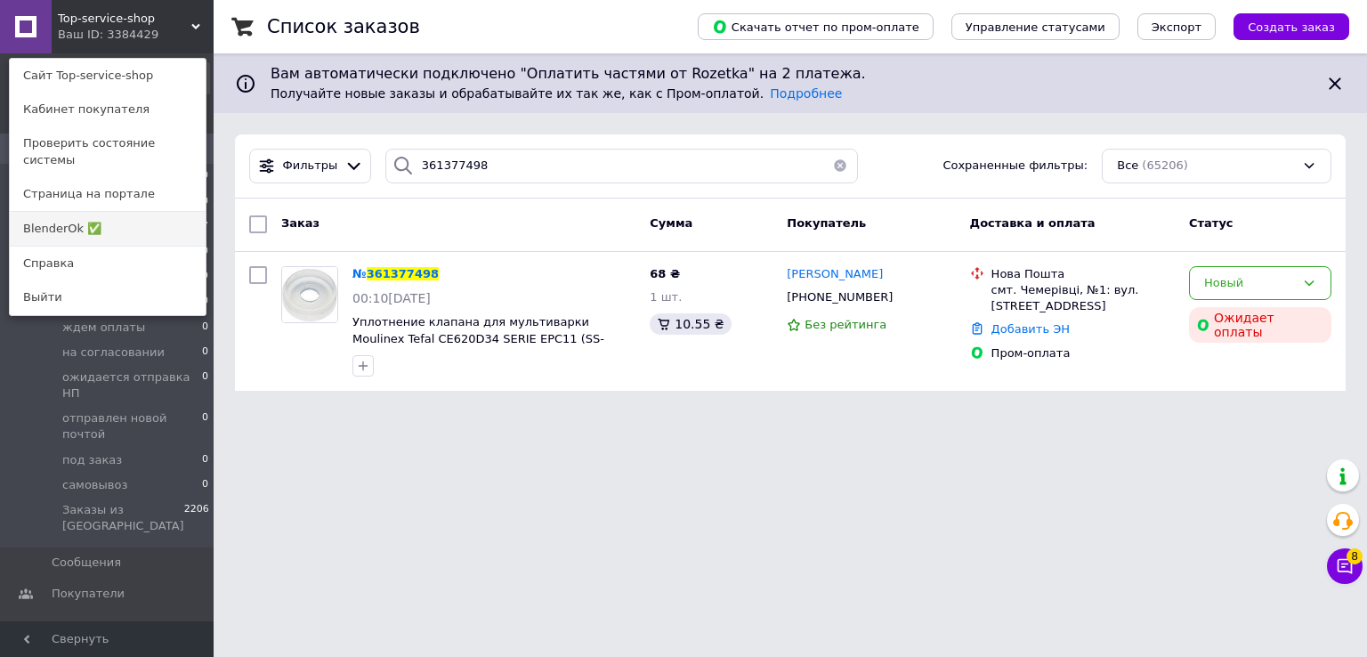
click at [78, 222] on link "BlenderOk ✅" at bounding box center [108, 229] width 196 height 34
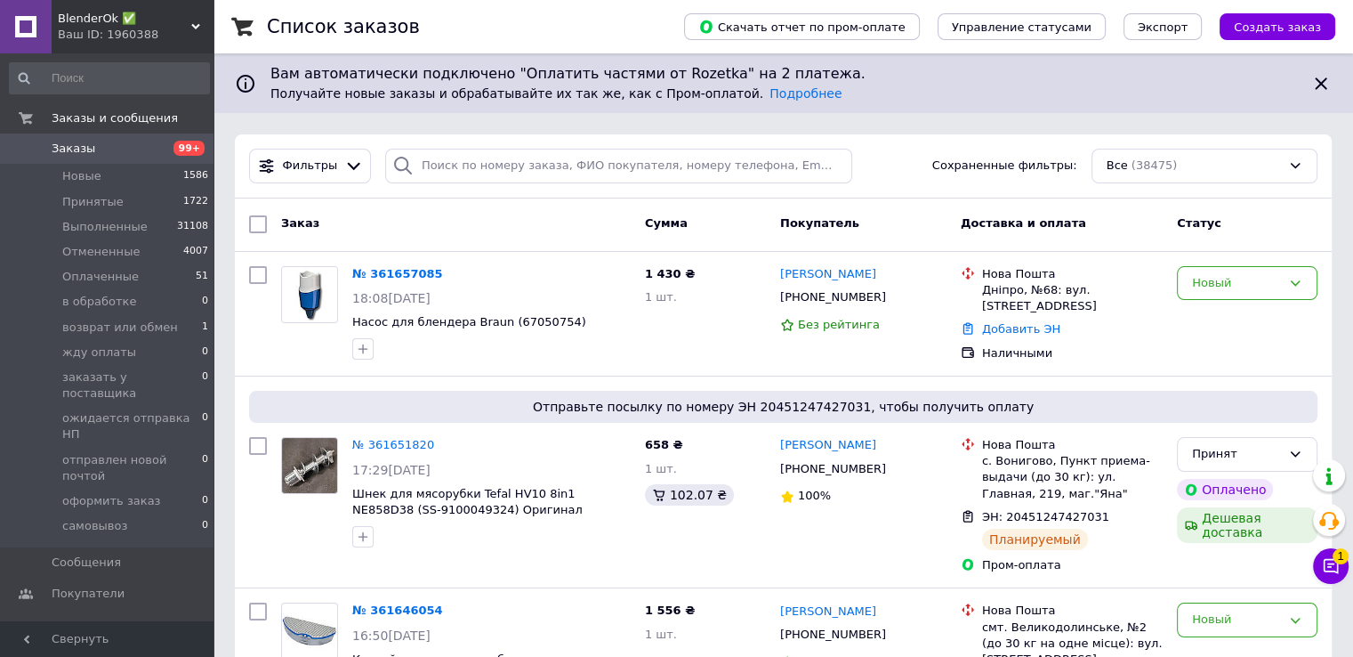
click at [115, 31] on div "Ваш ID: 1960388" at bounding box center [136, 35] width 156 height 16
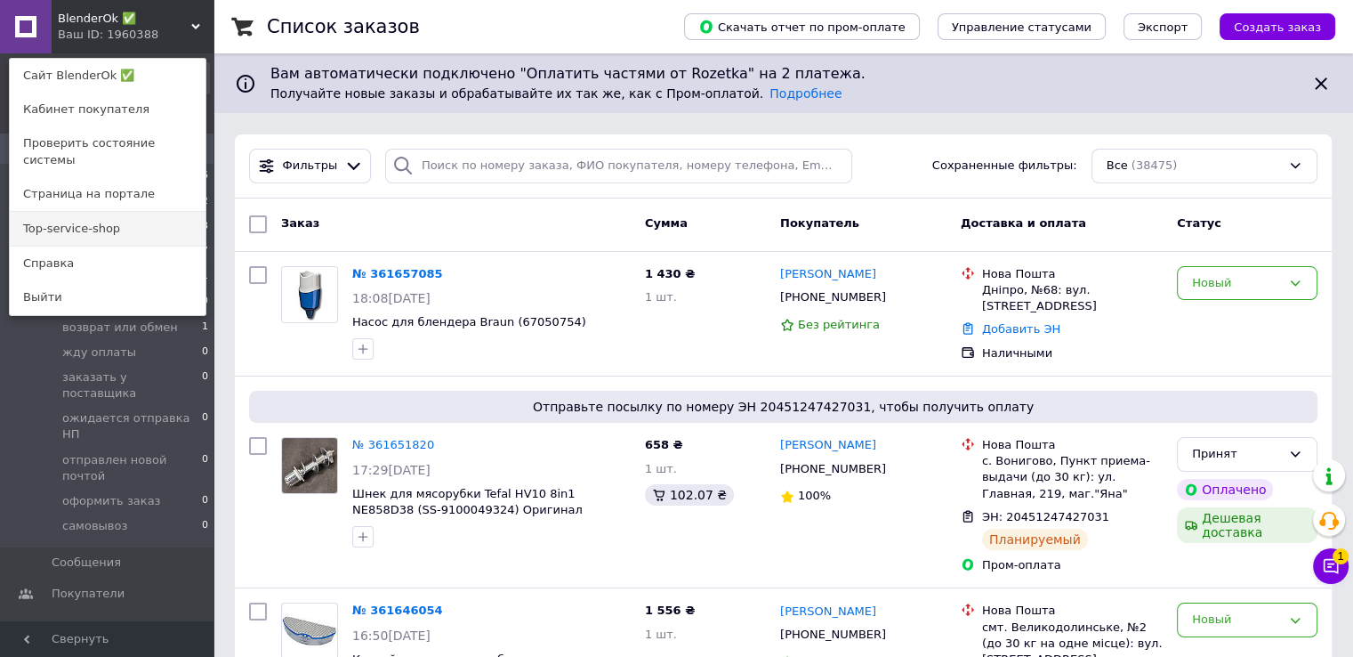
click at [135, 222] on link "Top-service-shop" at bounding box center [108, 229] width 196 height 34
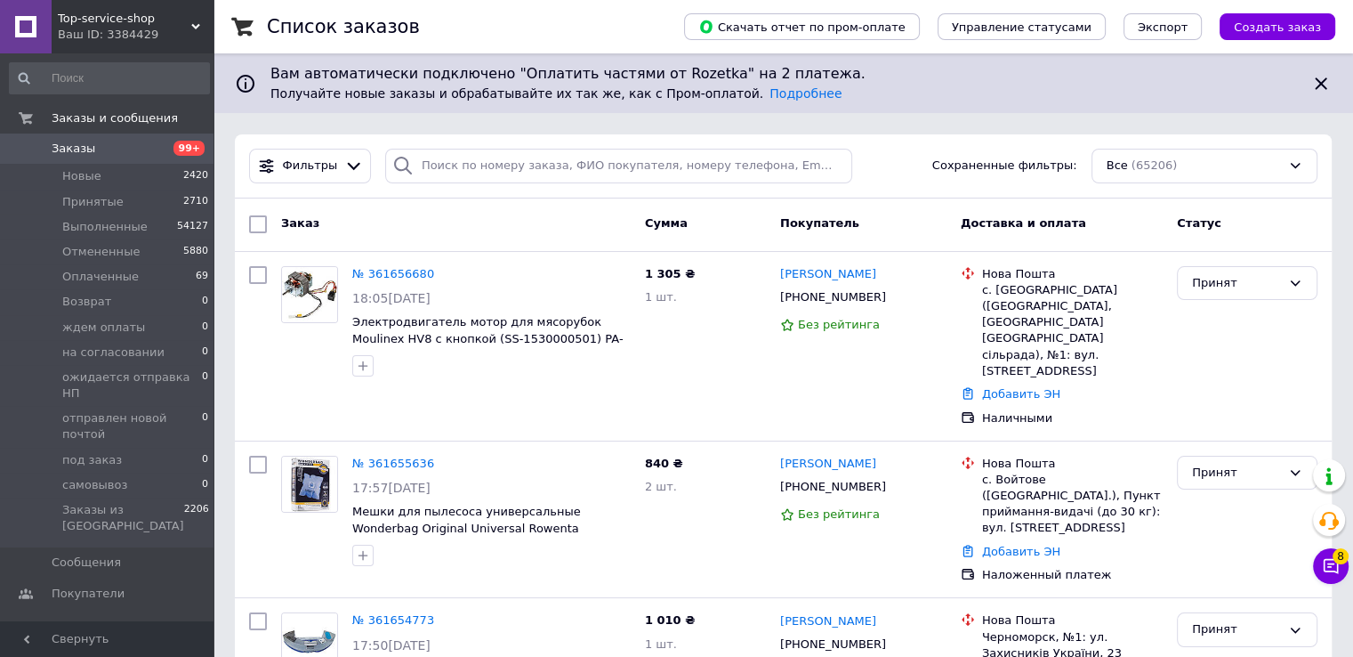
click at [120, 28] on div "Ваш ID: 3384429" at bounding box center [136, 35] width 156 height 16
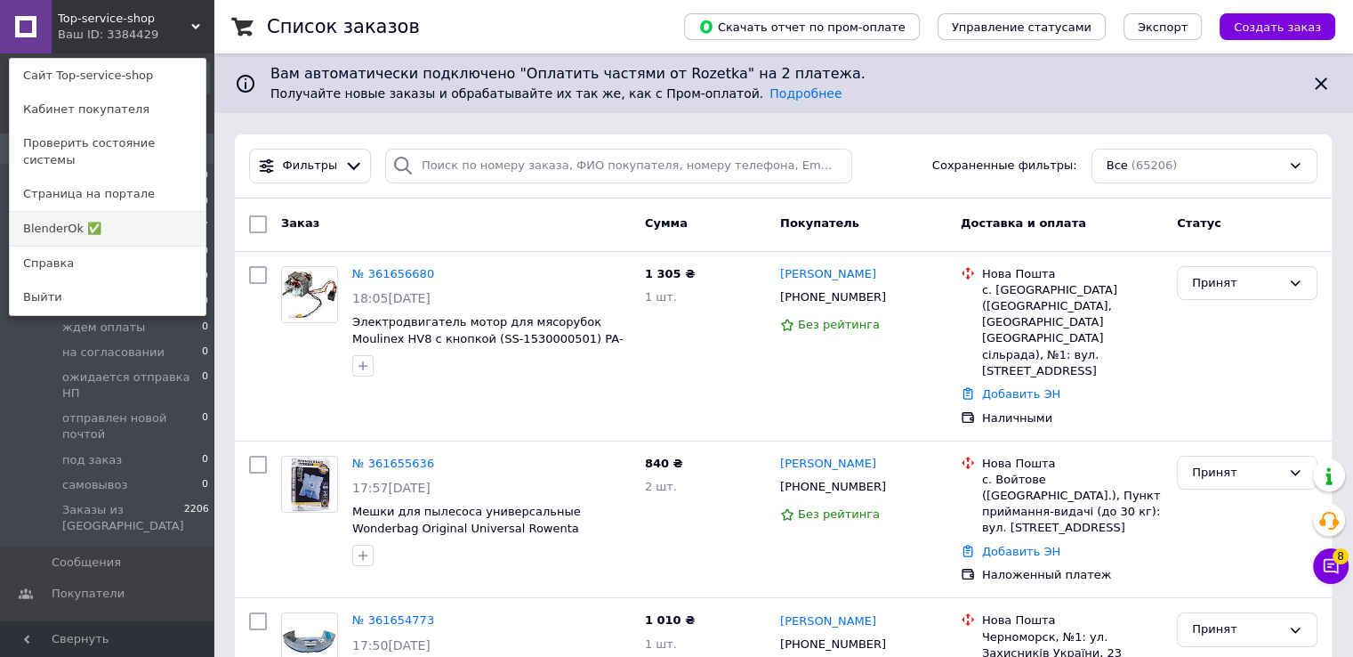
click at [137, 223] on link "BlenderOk ✅" at bounding box center [108, 229] width 196 height 34
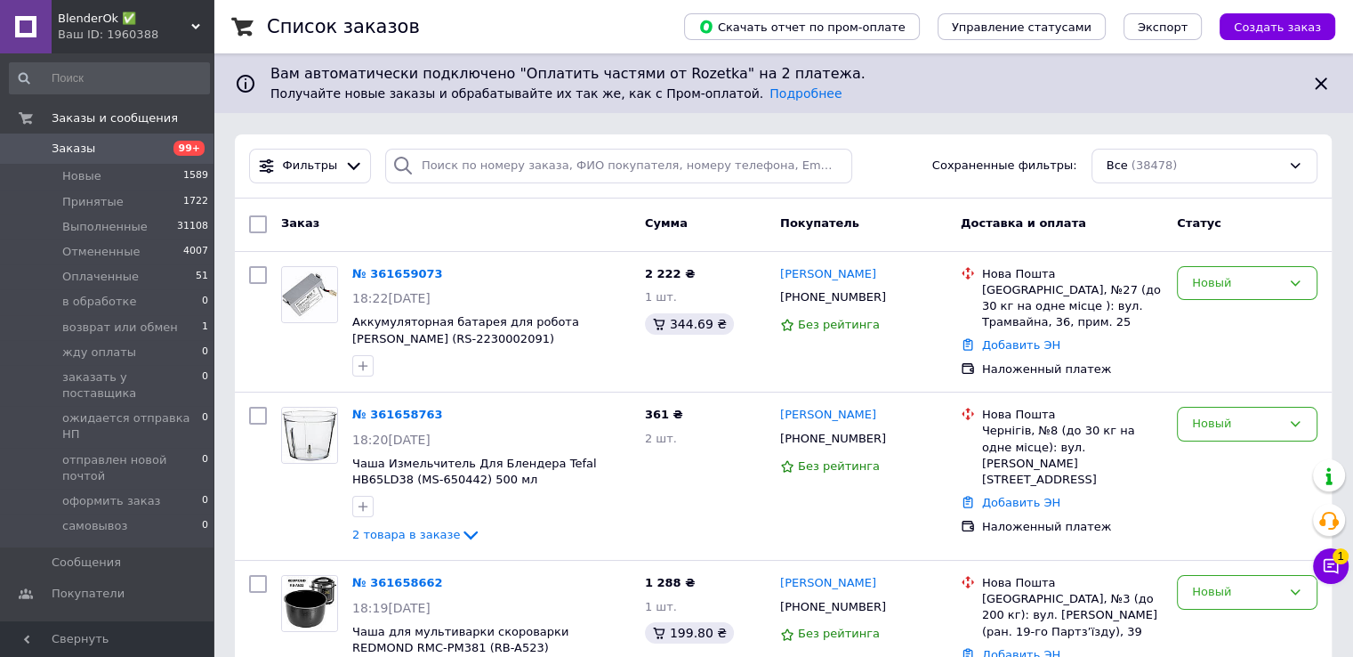
click at [114, 44] on div "BlenderOk ✅ Ваш ID: 1960388" at bounding box center [133, 26] width 162 height 53
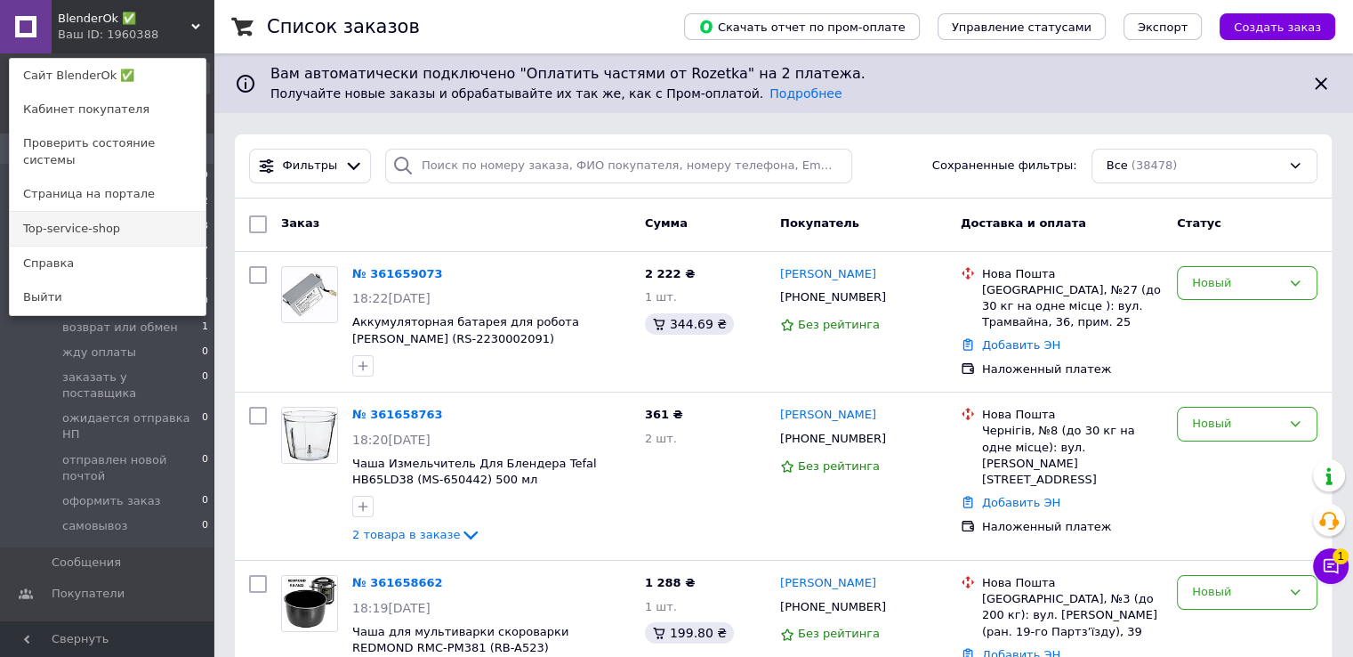
click at [151, 226] on link "Top-service-shop" at bounding box center [108, 229] width 196 height 34
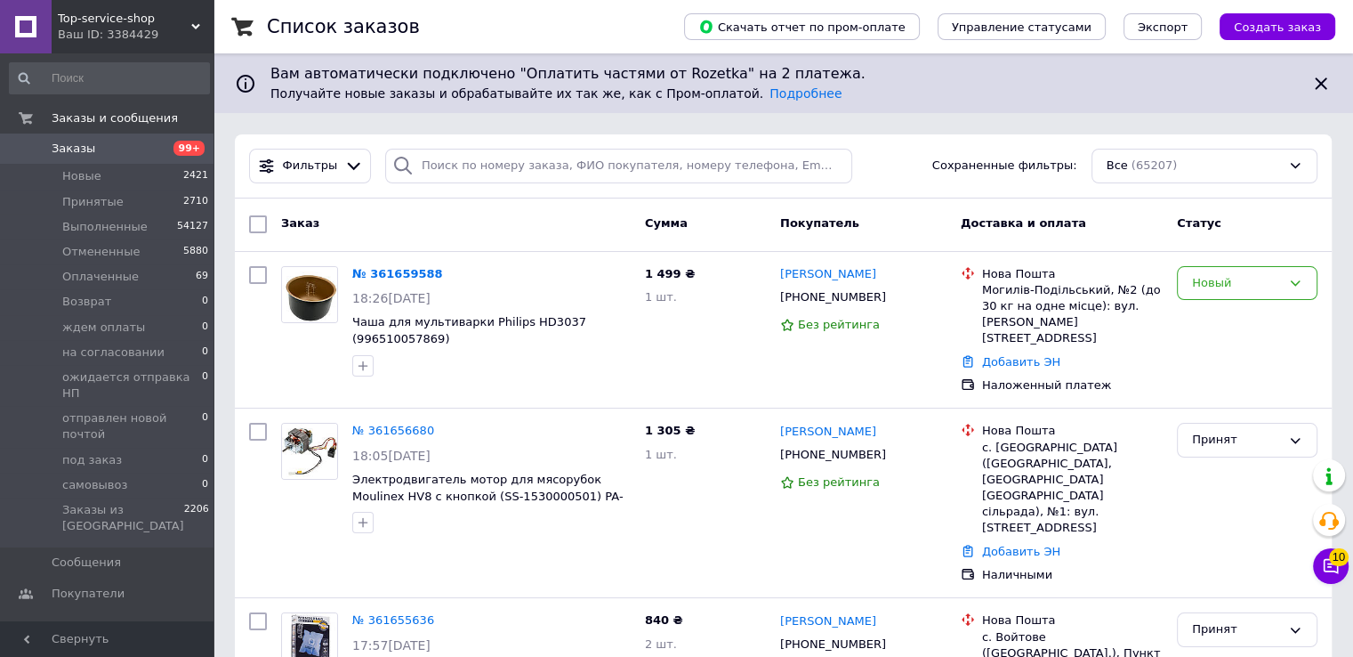
click at [103, 30] on div "Ваш ID: 3384429" at bounding box center [136, 35] width 156 height 16
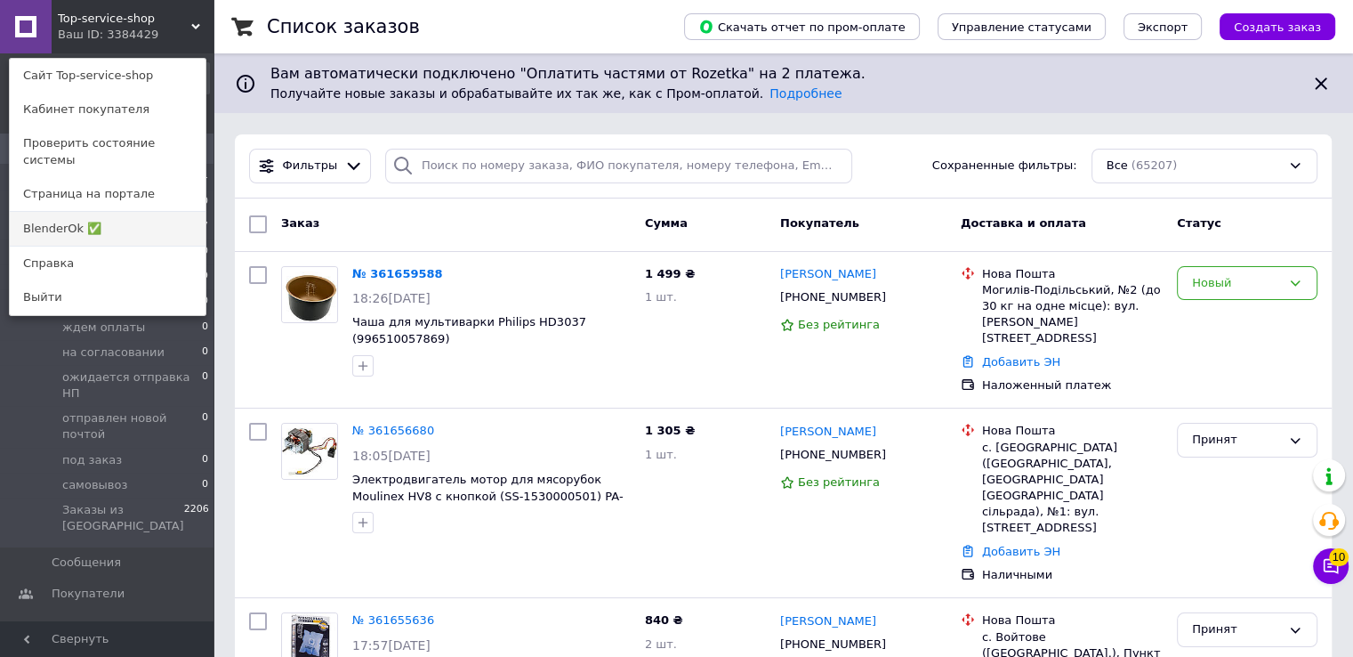
click at [133, 214] on link "BlenderOk ✅" at bounding box center [108, 229] width 196 height 34
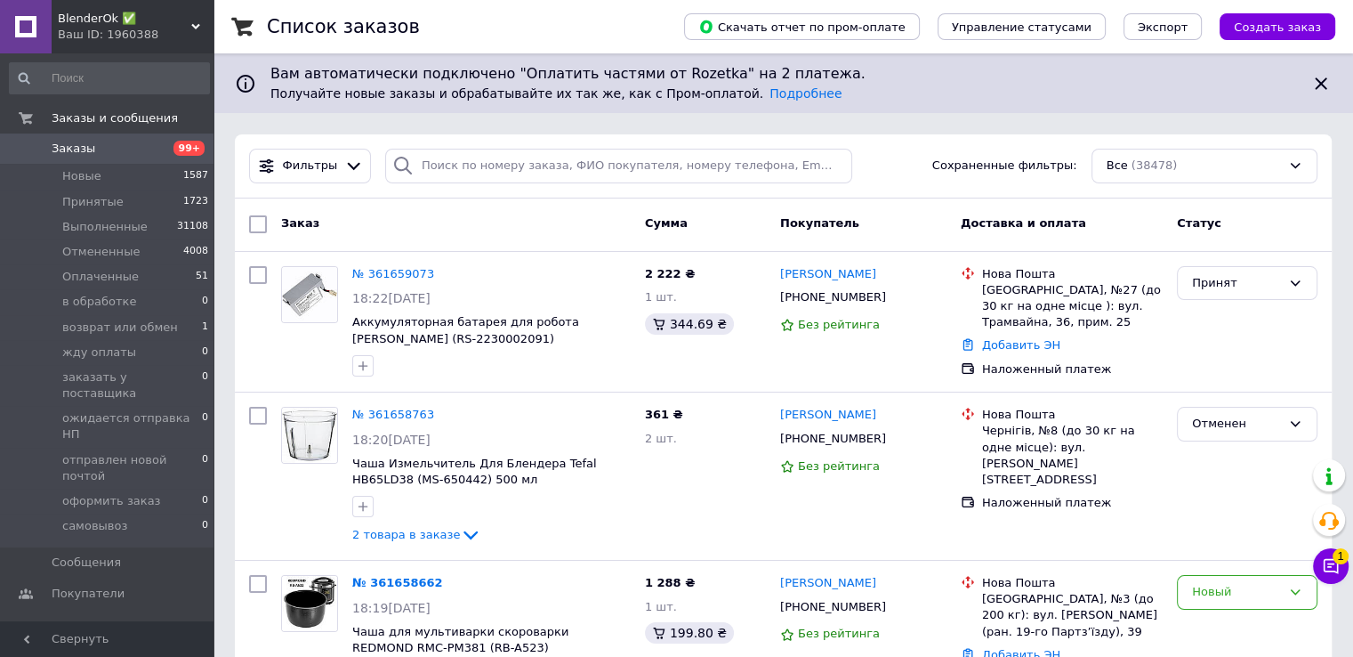
click at [117, 24] on span "BlenderOk ✅" at bounding box center [124, 19] width 133 height 16
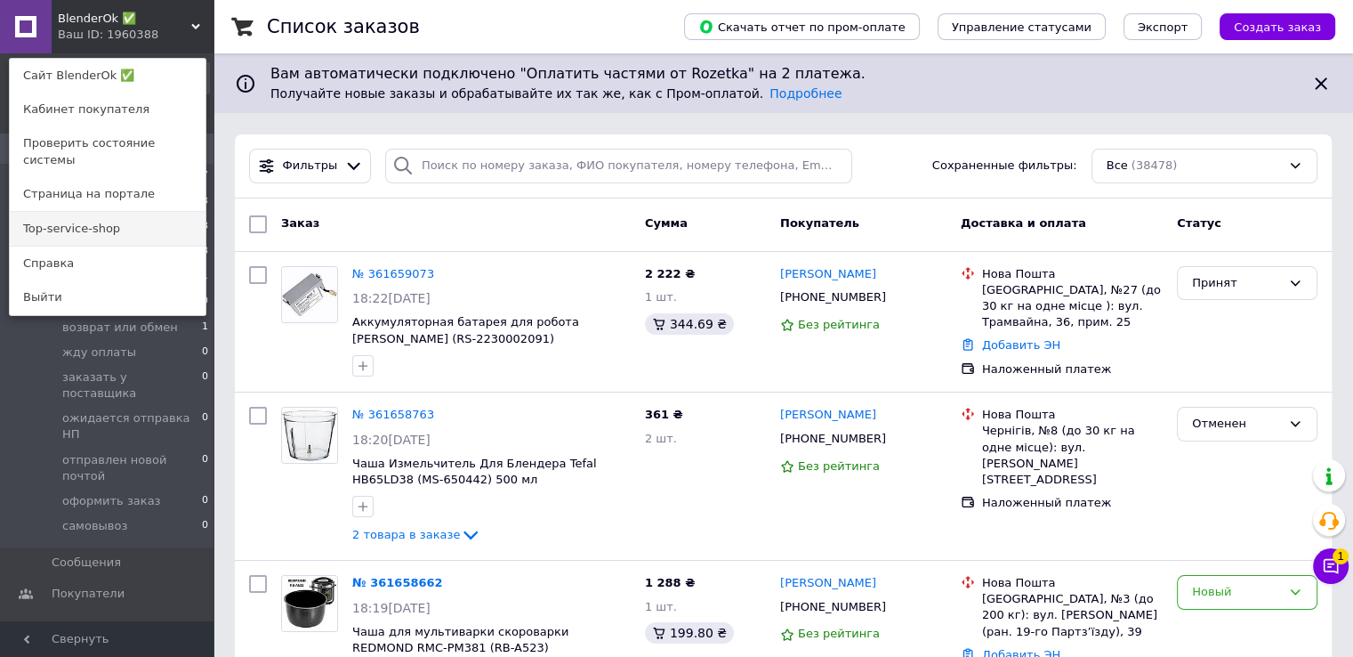
click at [116, 226] on link "Top-service-shop" at bounding box center [108, 229] width 196 height 34
